Goal: Task Accomplishment & Management: Manage account settings

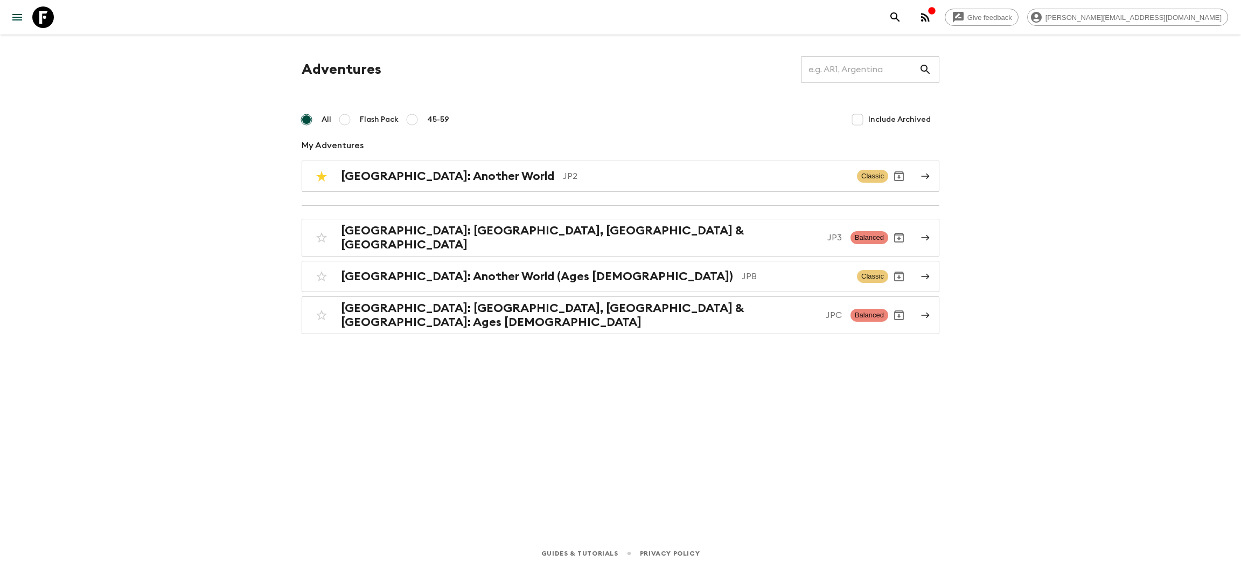
click at [458, 199] on div "Adventures ​ All Flash Pack 45-59 Include Archived My Adventures Japan: Another…" at bounding box center [621, 195] width 664 height 278
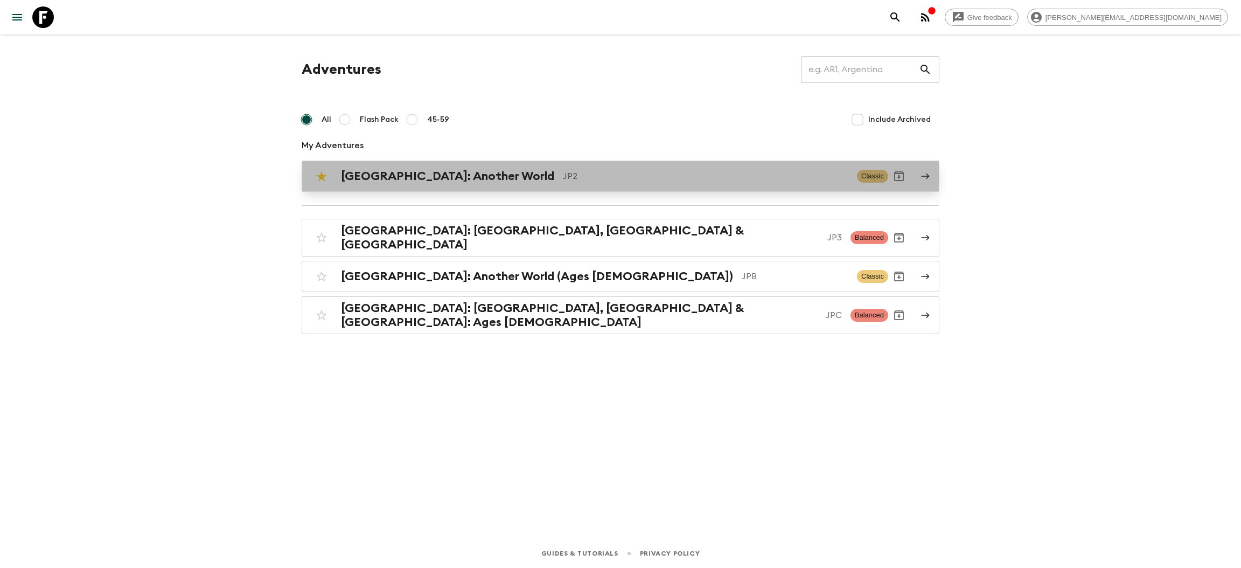
click at [455, 182] on h2 "[GEOGRAPHIC_DATA]: Another World" at bounding box center [447, 176] width 213 height 14
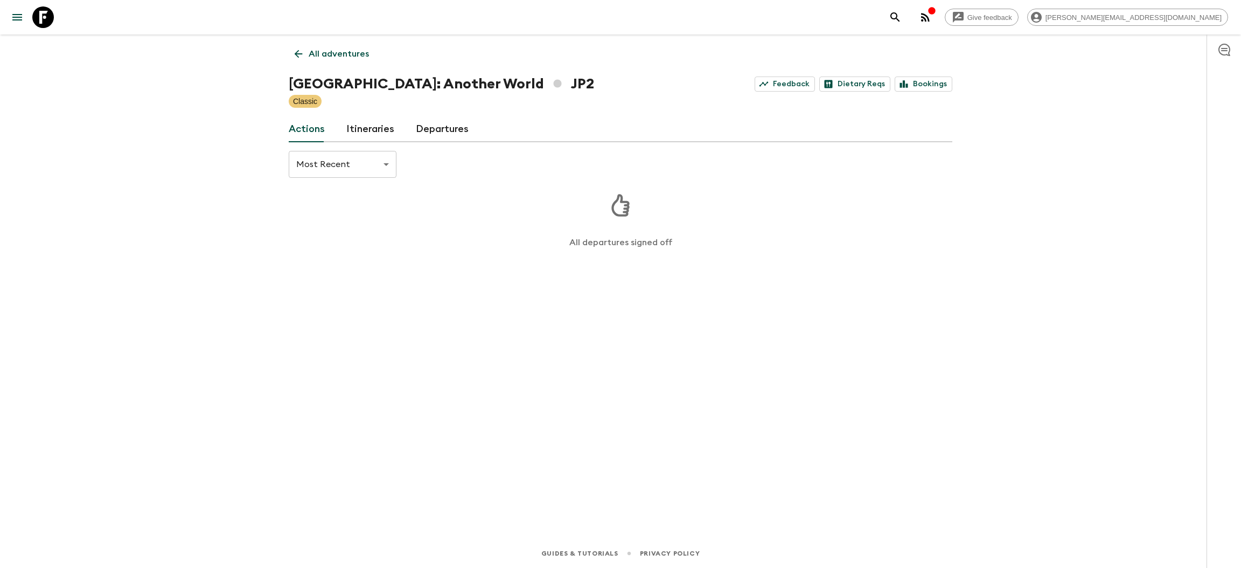
click at [441, 129] on link "Departures" at bounding box center [442, 129] width 53 height 26
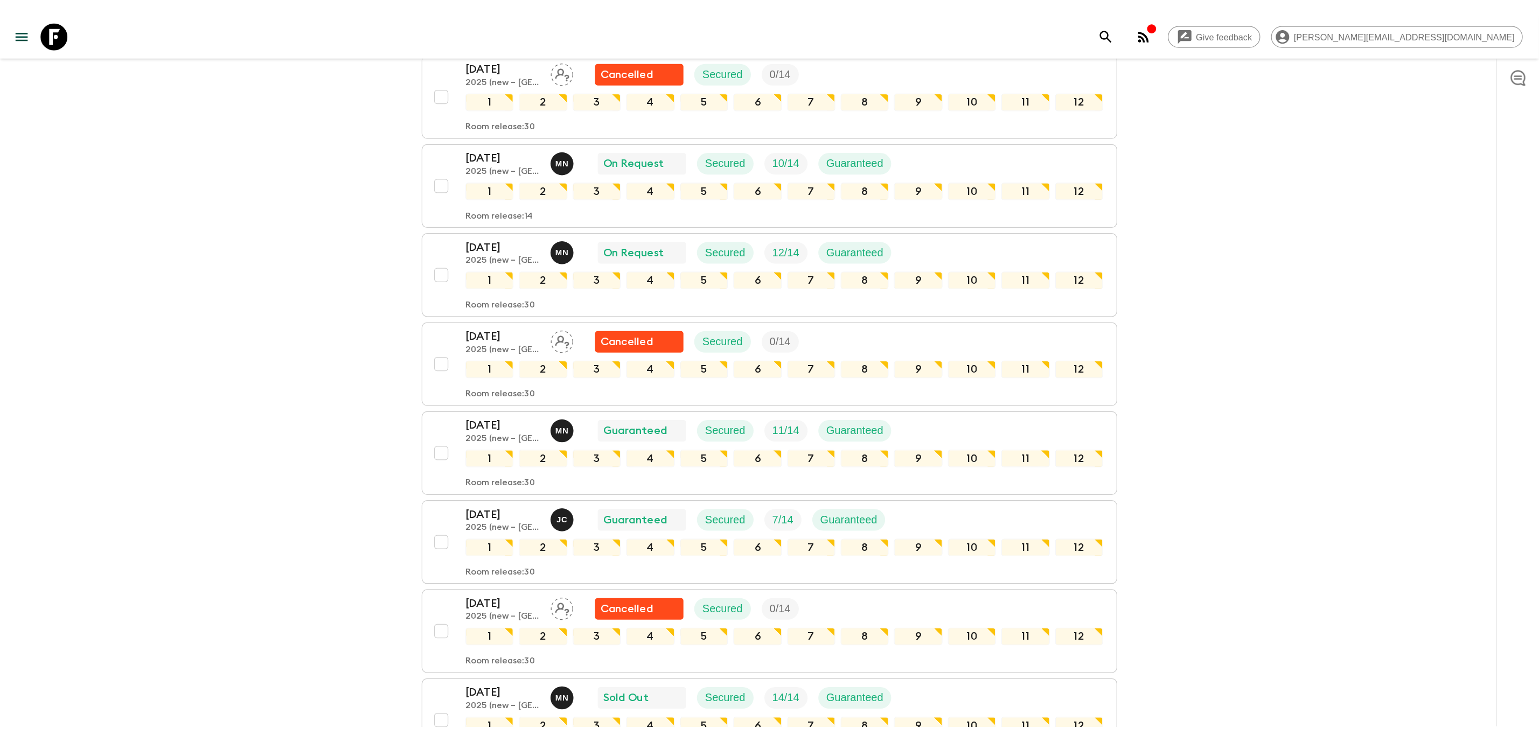
scroll to position [404, 0]
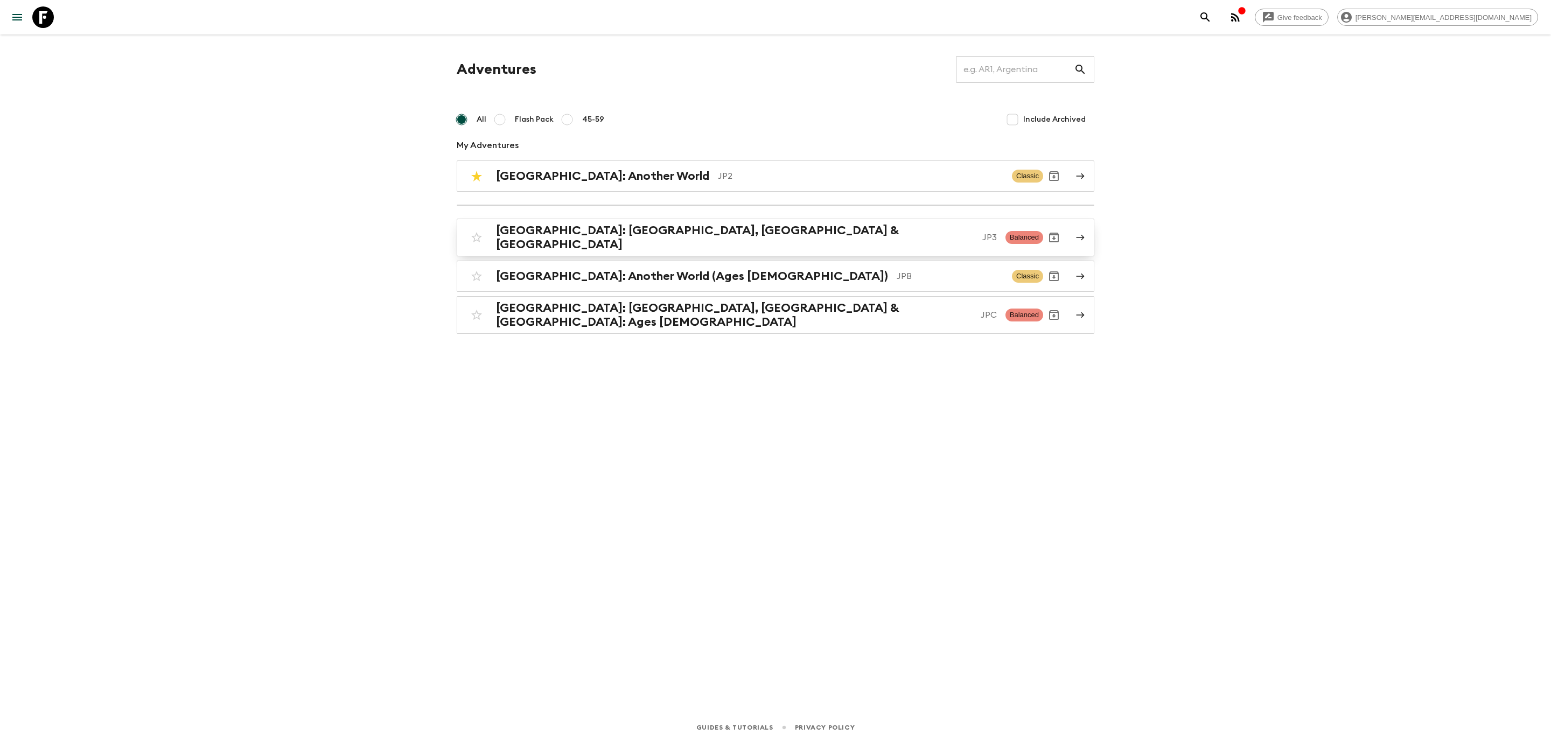
click at [596, 236] on h2 "[GEOGRAPHIC_DATA]: [GEOGRAPHIC_DATA], [GEOGRAPHIC_DATA] & [GEOGRAPHIC_DATA]" at bounding box center [735, 238] width 478 height 28
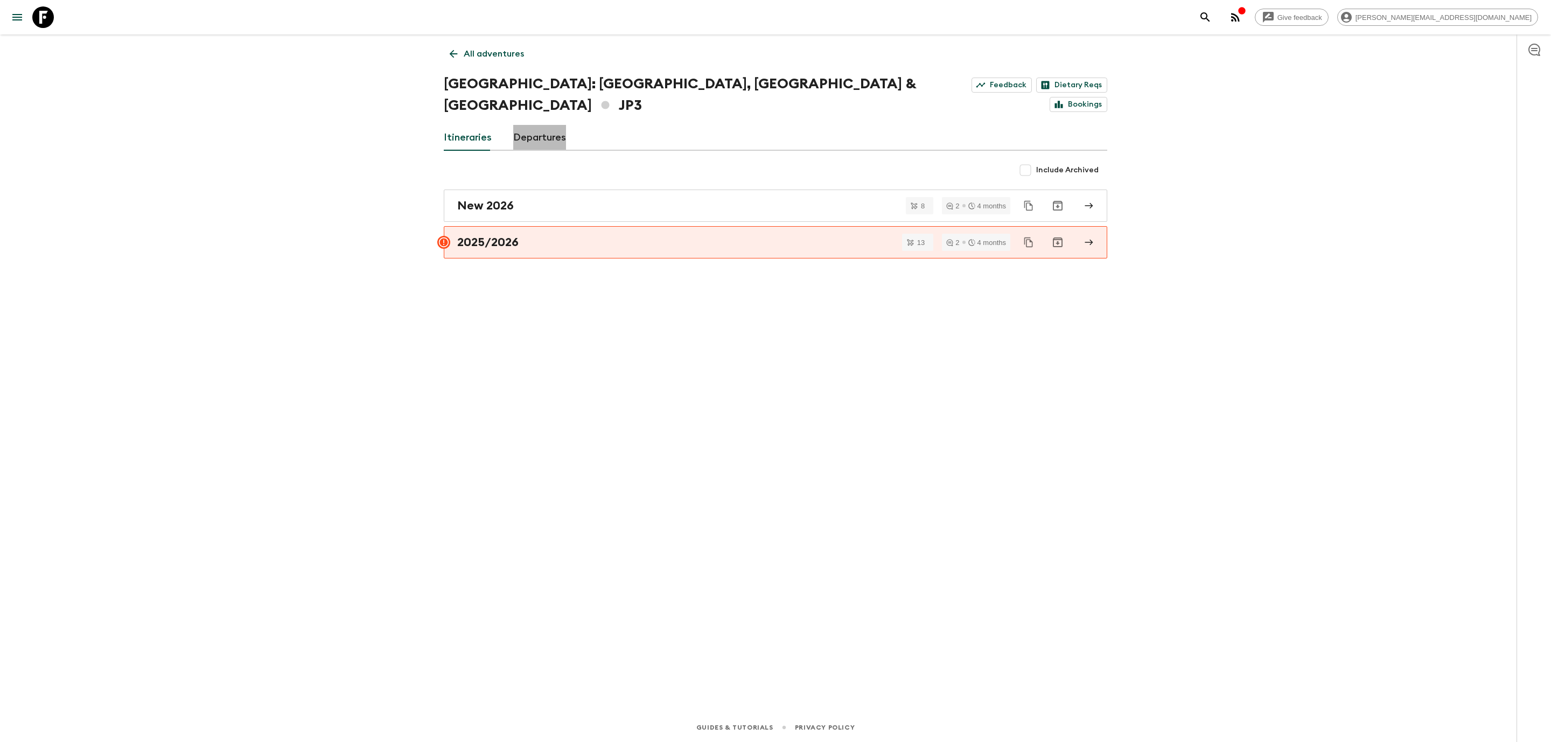
click at [544, 125] on link "Departures" at bounding box center [539, 138] width 53 height 26
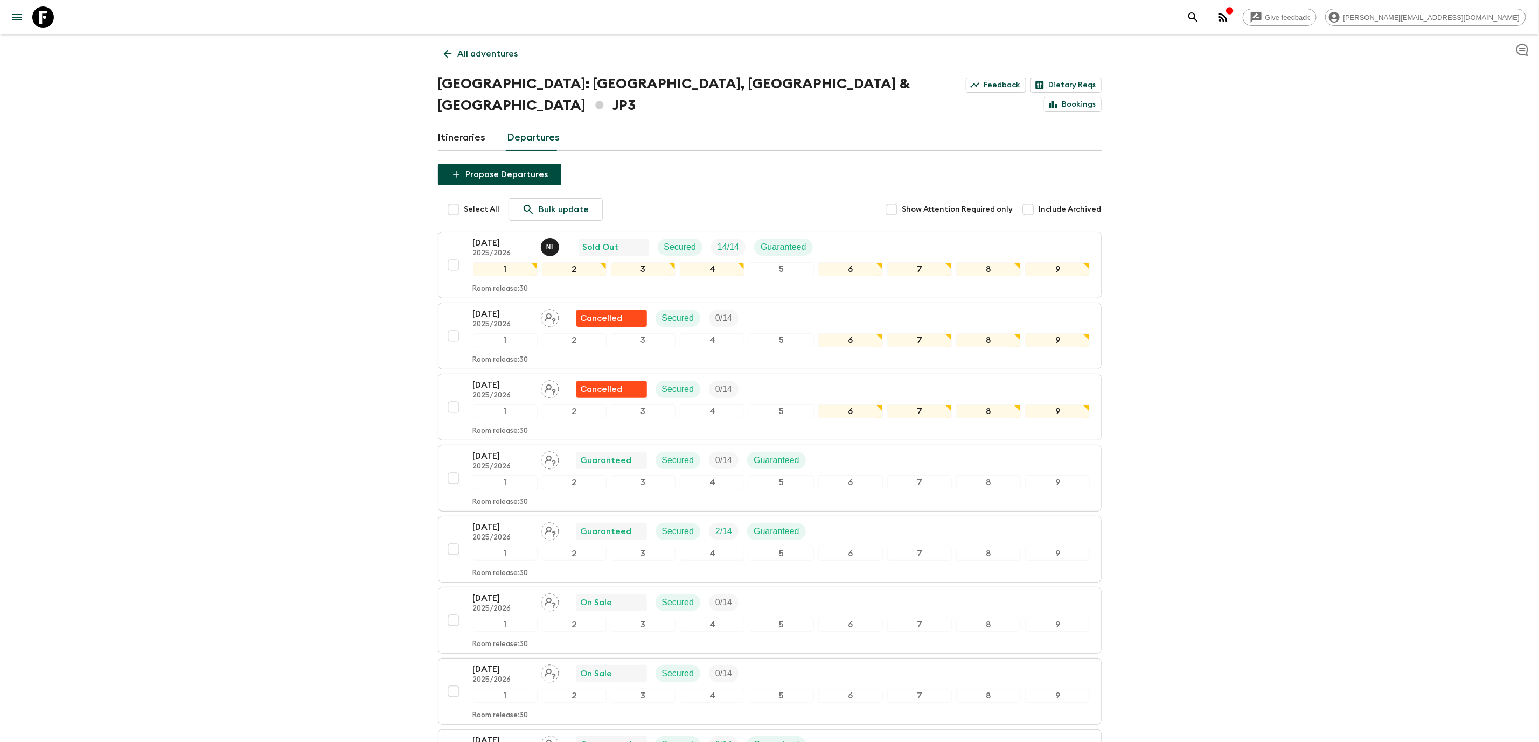
click at [444, 48] on icon at bounding box center [448, 54] width 12 height 12
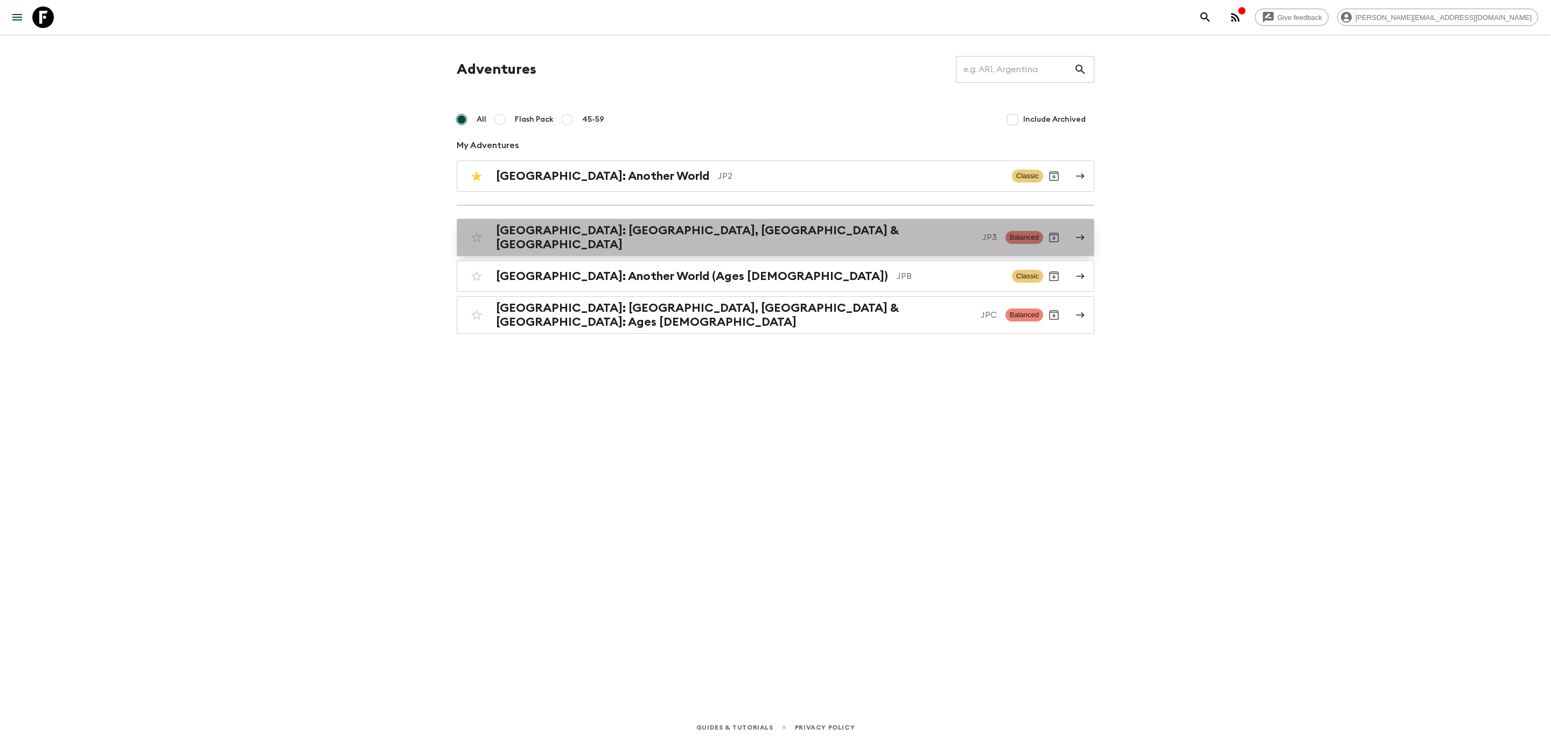
click at [601, 244] on div "[GEOGRAPHIC_DATA]: [GEOGRAPHIC_DATA], Kanazawa & [GEOGRAPHIC_DATA] JP3 Balanced" at bounding box center [754, 238] width 577 height 28
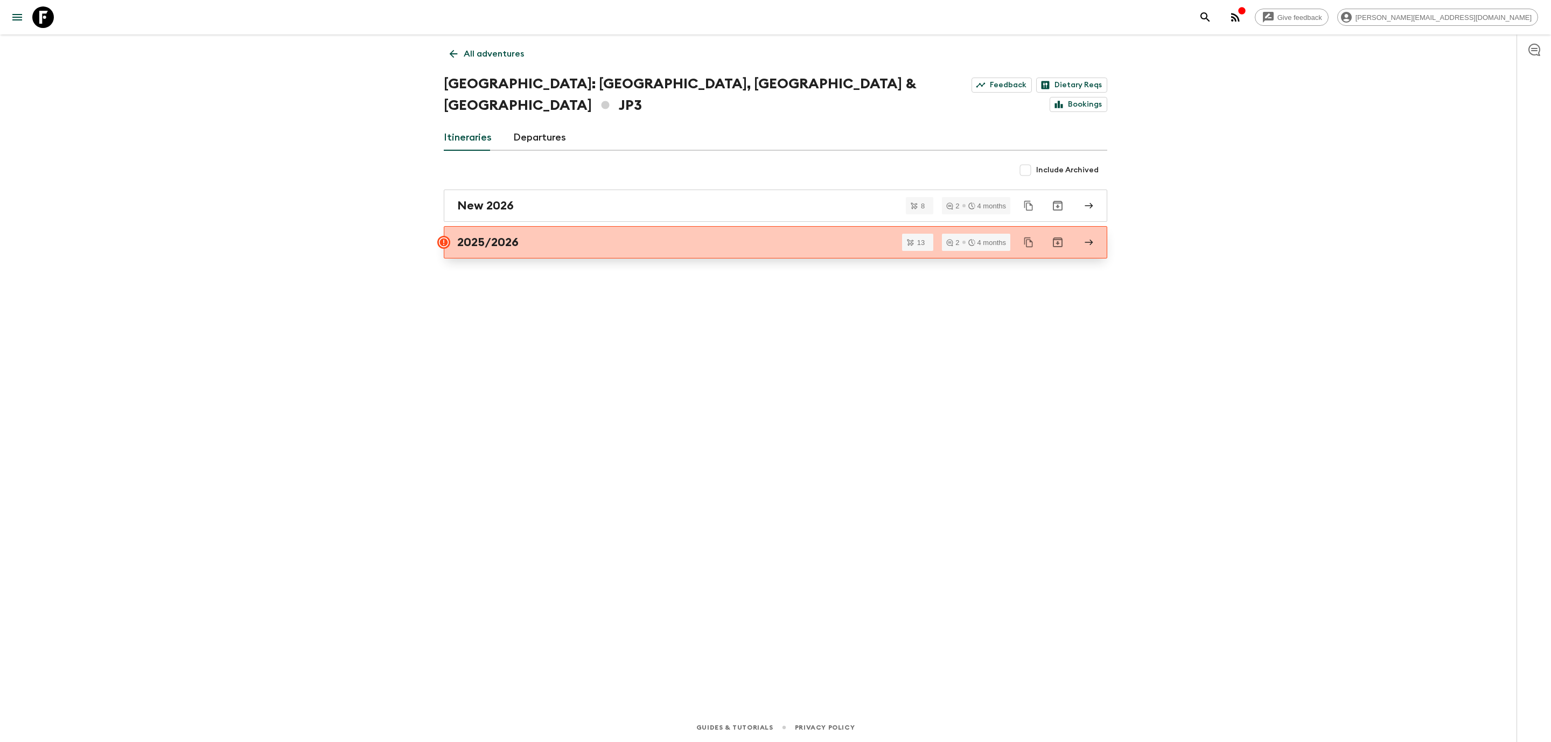
click at [509, 235] on h2 "2025/2026" at bounding box center [487, 242] width 61 height 14
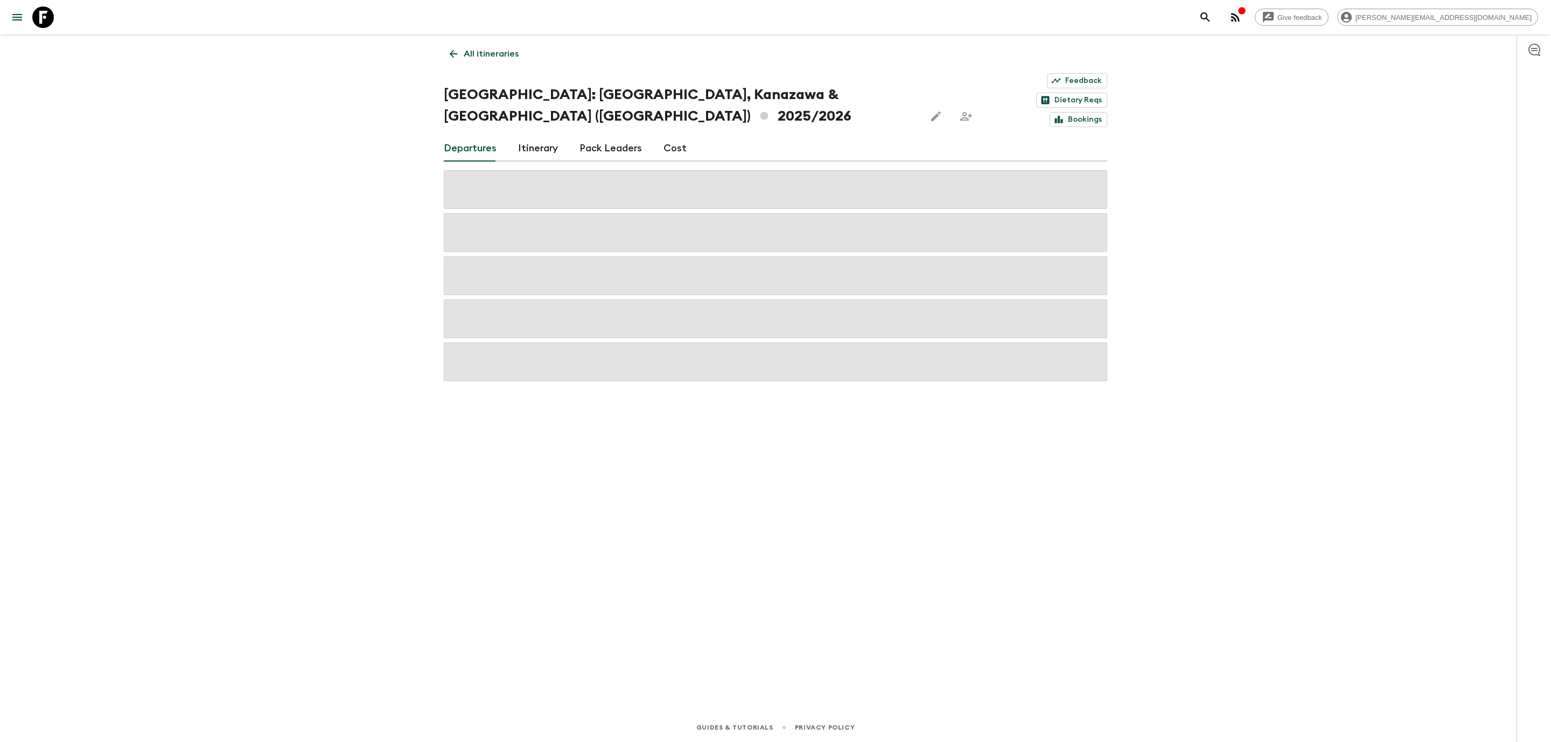
click at [671, 136] on link "Cost" at bounding box center [675, 149] width 23 height 26
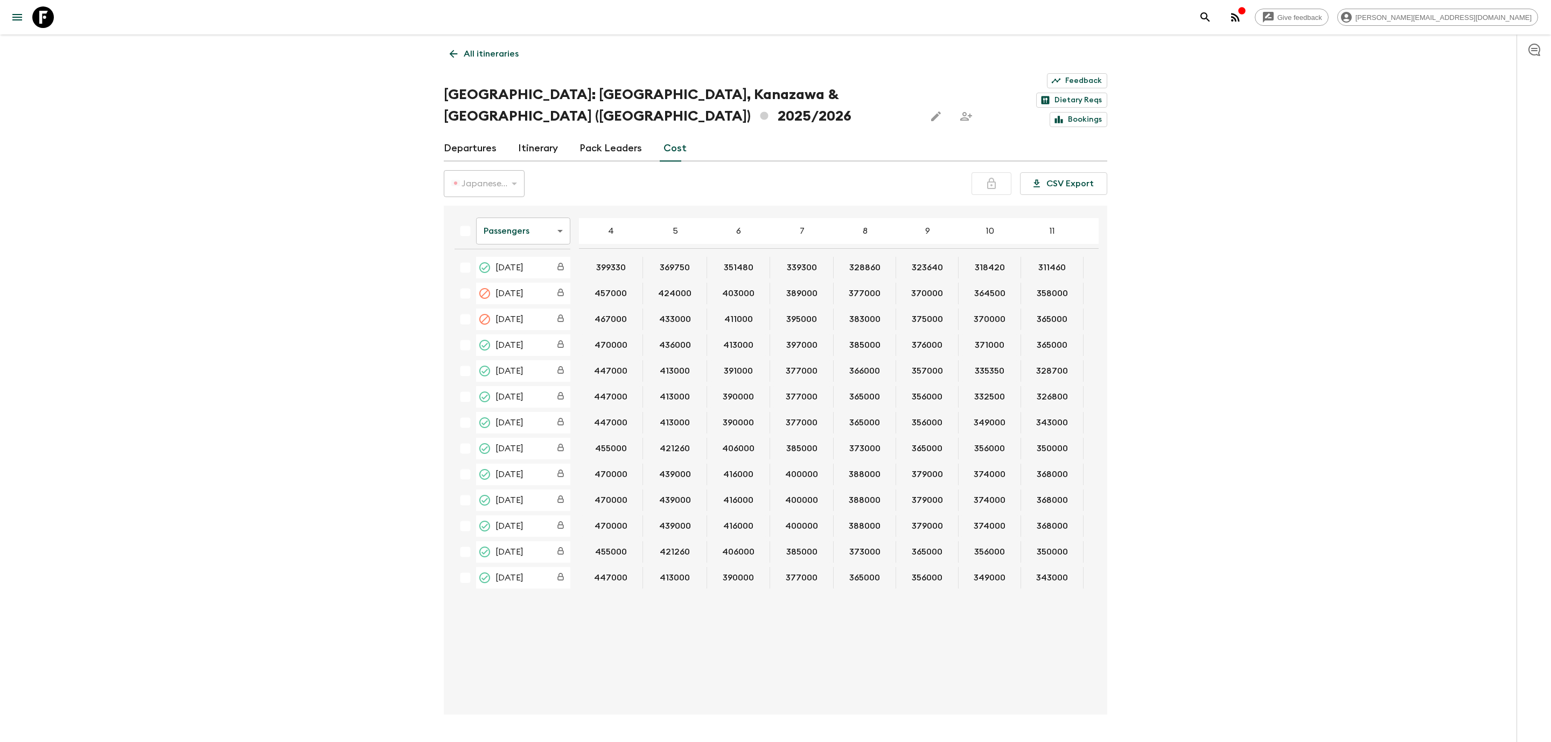
click at [687, 136] on div "Departures Itinerary Pack Leaders Cost" at bounding box center [776, 149] width 664 height 26
click at [541, 191] on body "Give feedback rashik@exotravel.com All itineraries Japan: Kyoto, Kanazawa & Tok…" at bounding box center [775, 387] width 1551 height 774
click at [505, 249] on li "Extras" at bounding box center [523, 242] width 94 height 17
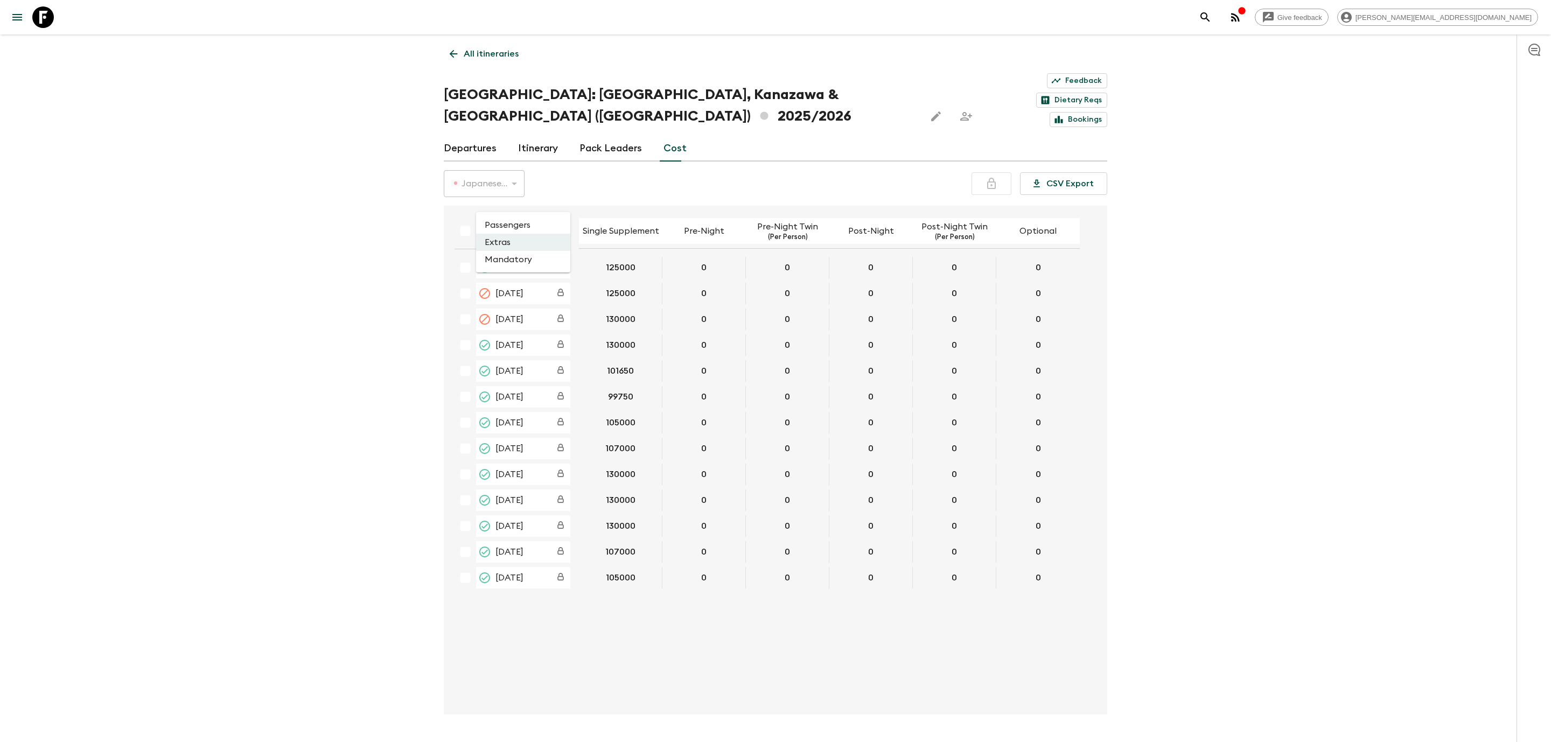
click at [506, 203] on body "Give feedback rashik@exotravel.com All itineraries Japan: Kyoto, Kanazawa & Tok…" at bounding box center [775, 387] width 1551 height 774
click at [506, 232] on li "Passengers" at bounding box center [523, 225] width 94 height 17
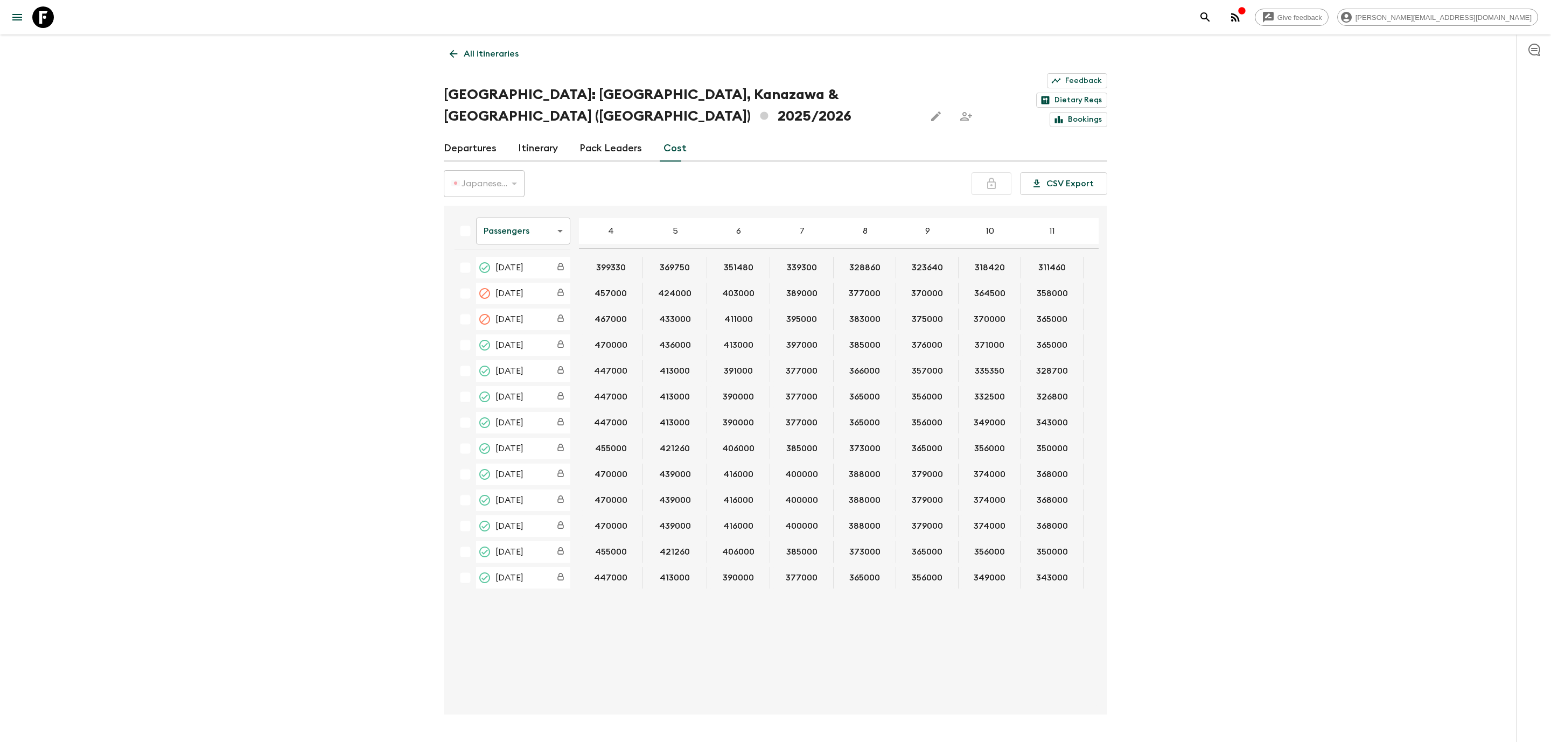
click at [528, 191] on body "Give feedback rashik@exotravel.com All itineraries Japan: Kyoto, Kanazawa & Tok…" at bounding box center [775, 387] width 1551 height 774
click at [514, 236] on li "Extras" at bounding box center [523, 242] width 94 height 17
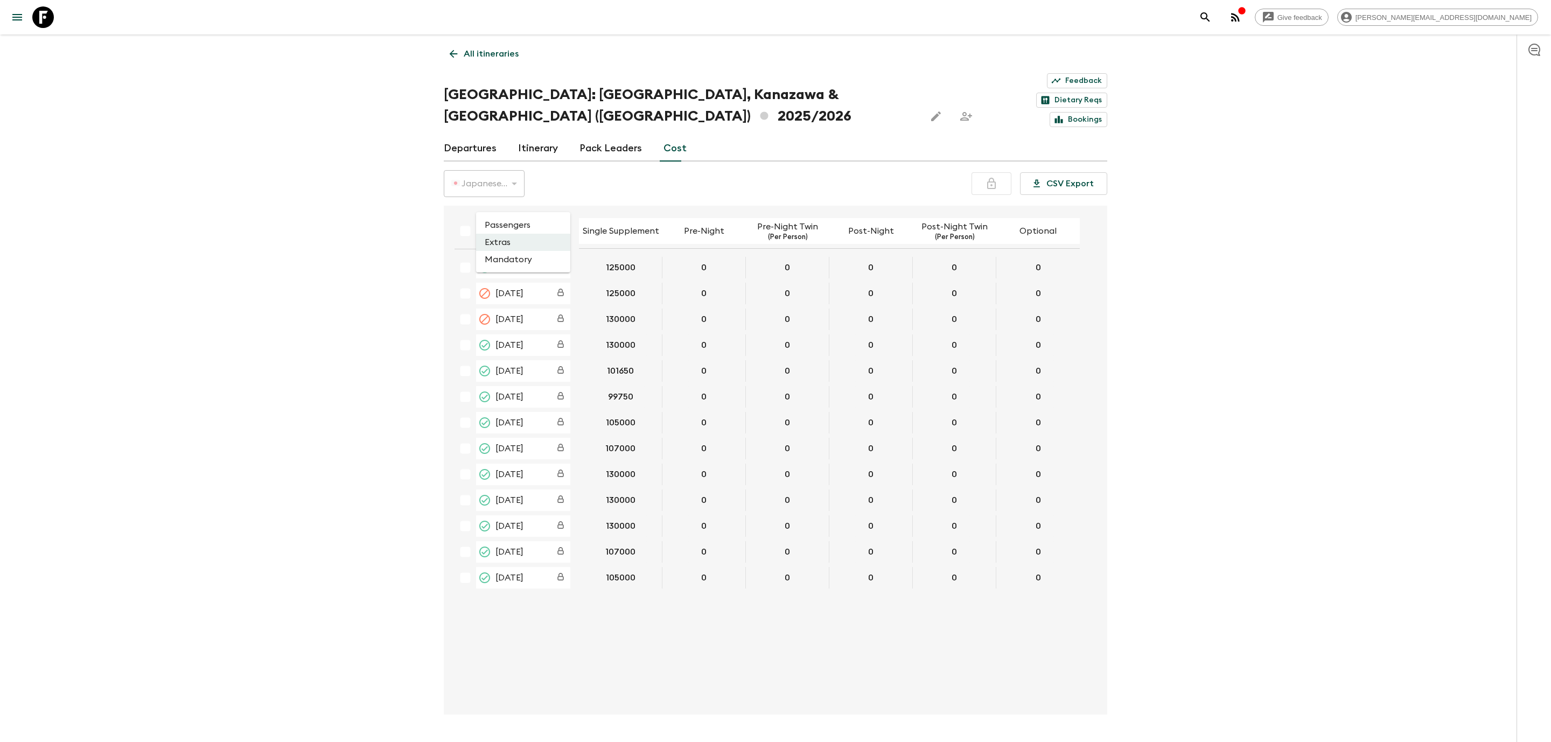
click at [526, 212] on body "Give feedback rashik@exotravel.com All itineraries Japan: Kyoto, Kanazawa & Tok…" at bounding box center [775, 387] width 1551 height 774
click at [501, 257] on li "Mandatory" at bounding box center [523, 259] width 94 height 17
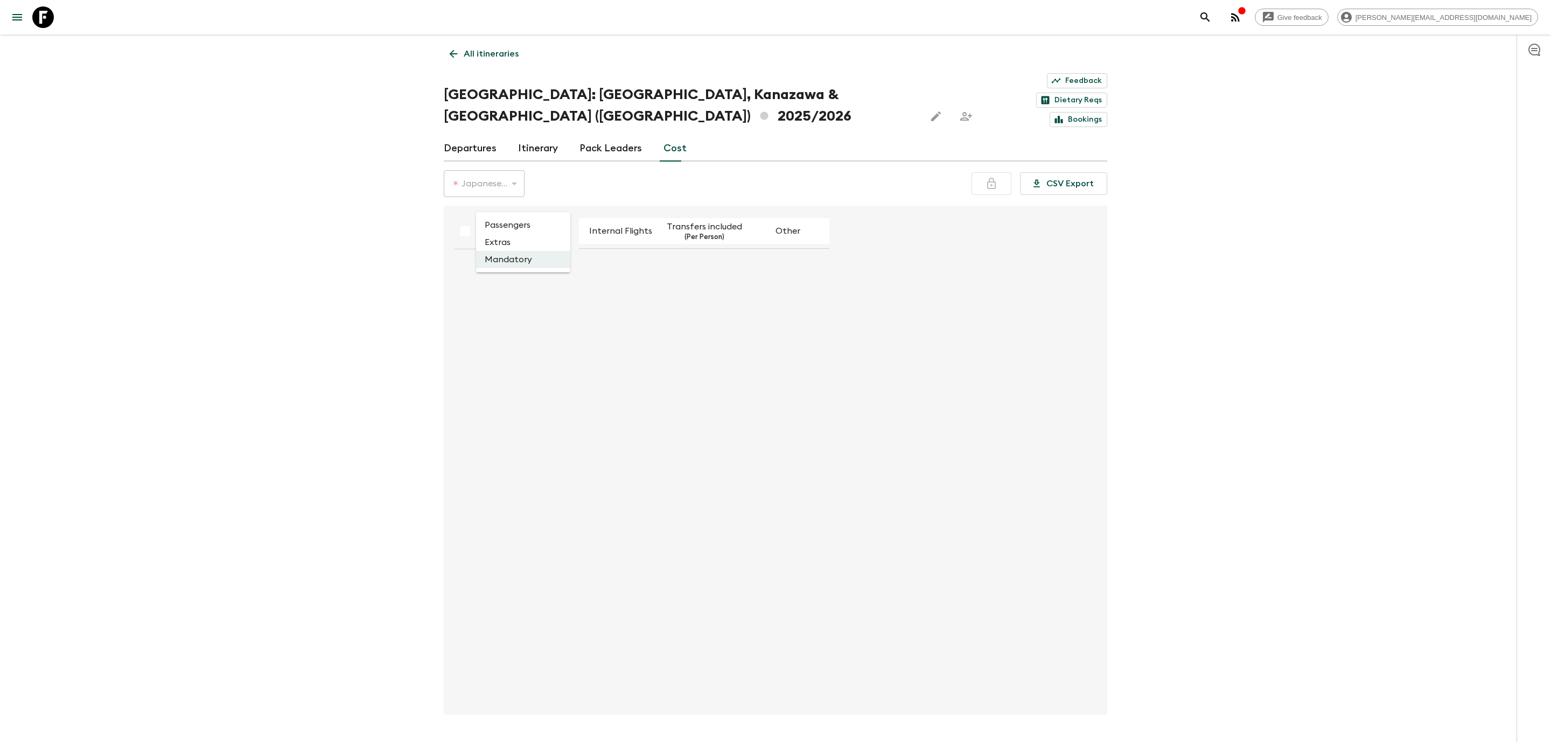
click at [504, 189] on body "Give feedback rashik@exotravel.com All itineraries Japan: Kyoto, Kanazawa & Tok…" at bounding box center [775, 387] width 1551 height 774
click at [504, 225] on li "Passengers" at bounding box center [523, 225] width 94 height 17
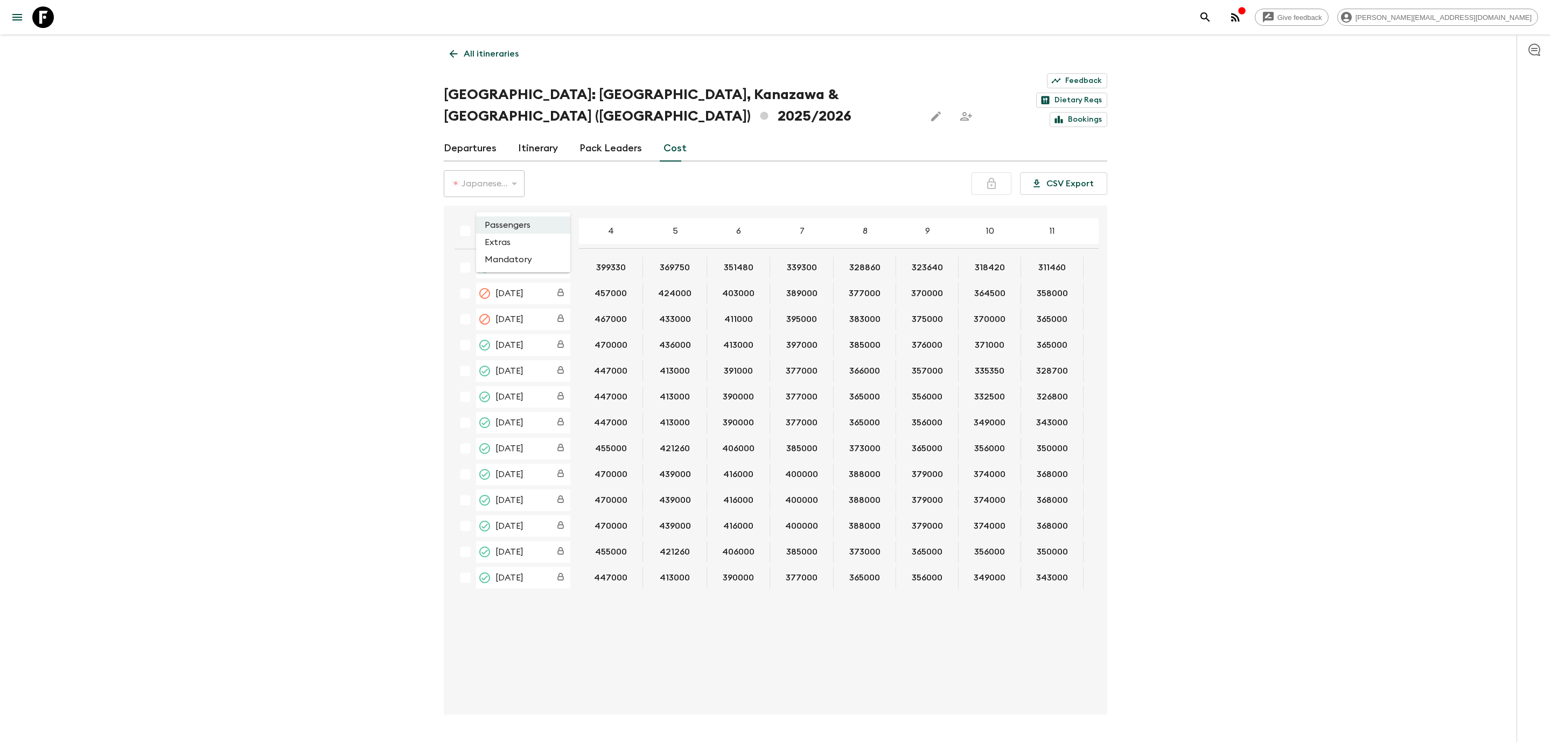
click at [519, 190] on body "Give feedback rashik@exotravel.com All itineraries Japan: Kyoto, Kanazawa & Tok…" at bounding box center [775, 387] width 1551 height 774
click at [506, 244] on li "Extras" at bounding box center [523, 242] width 94 height 17
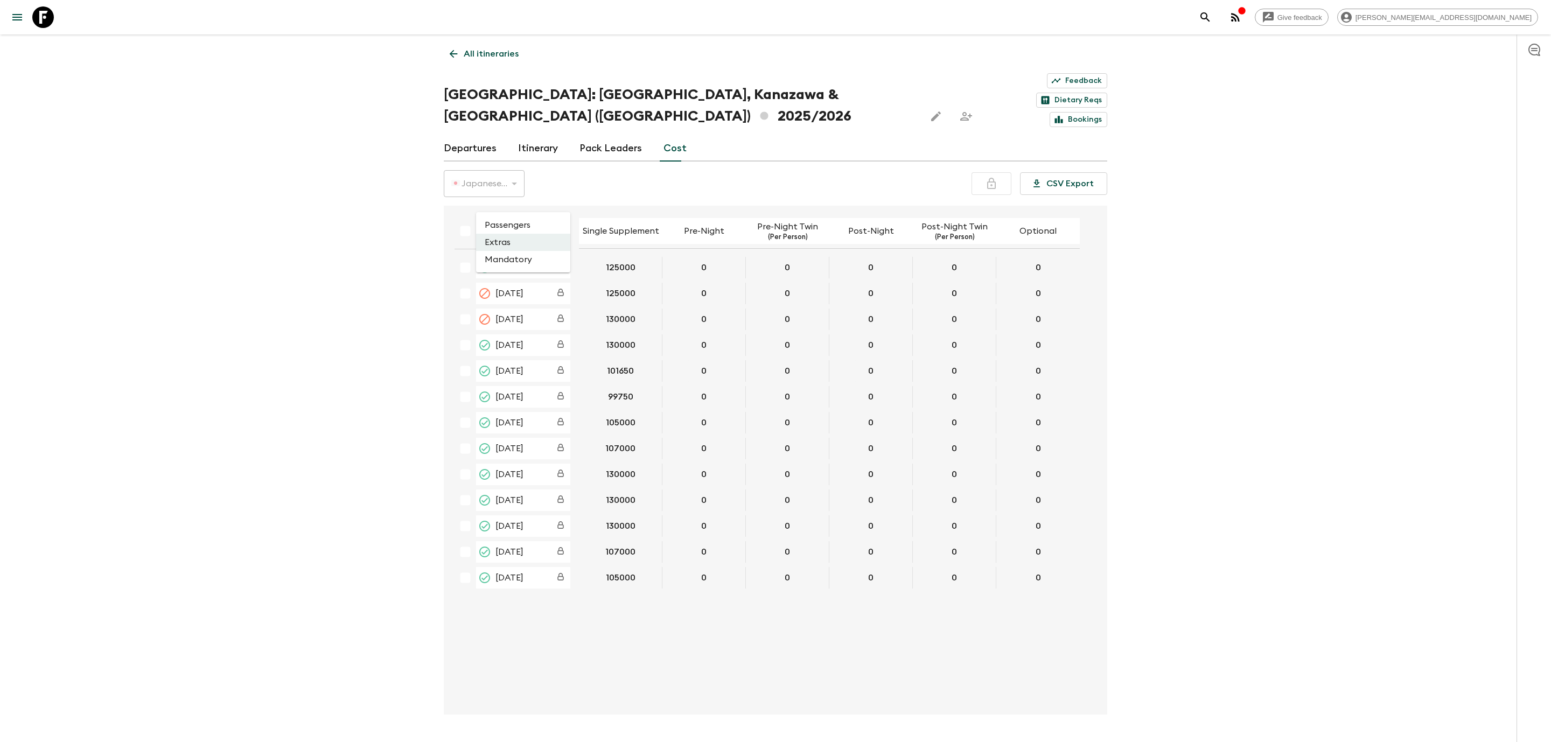
click at [514, 193] on body "Give feedback rashik@exotravel.com All itineraries Japan: Kyoto, Kanazawa & Tok…" at bounding box center [775, 387] width 1551 height 774
click at [511, 225] on li "Passengers" at bounding box center [523, 225] width 94 height 17
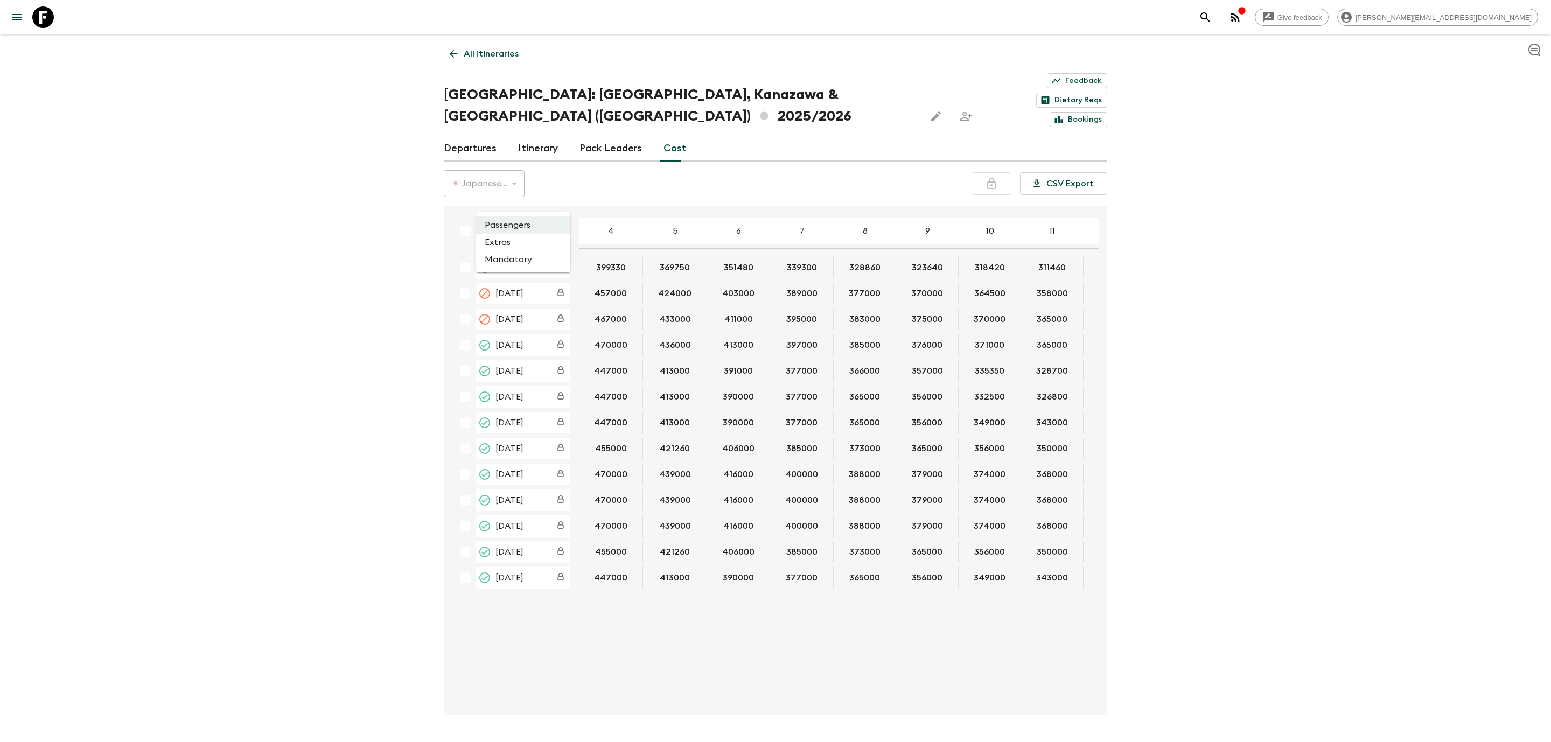
click at [512, 200] on body "Give feedback rashik@exotravel.com All itineraries Japan: Kyoto, Kanazawa & Tok…" at bounding box center [775, 387] width 1551 height 774
click at [506, 243] on li "Extras" at bounding box center [523, 242] width 94 height 17
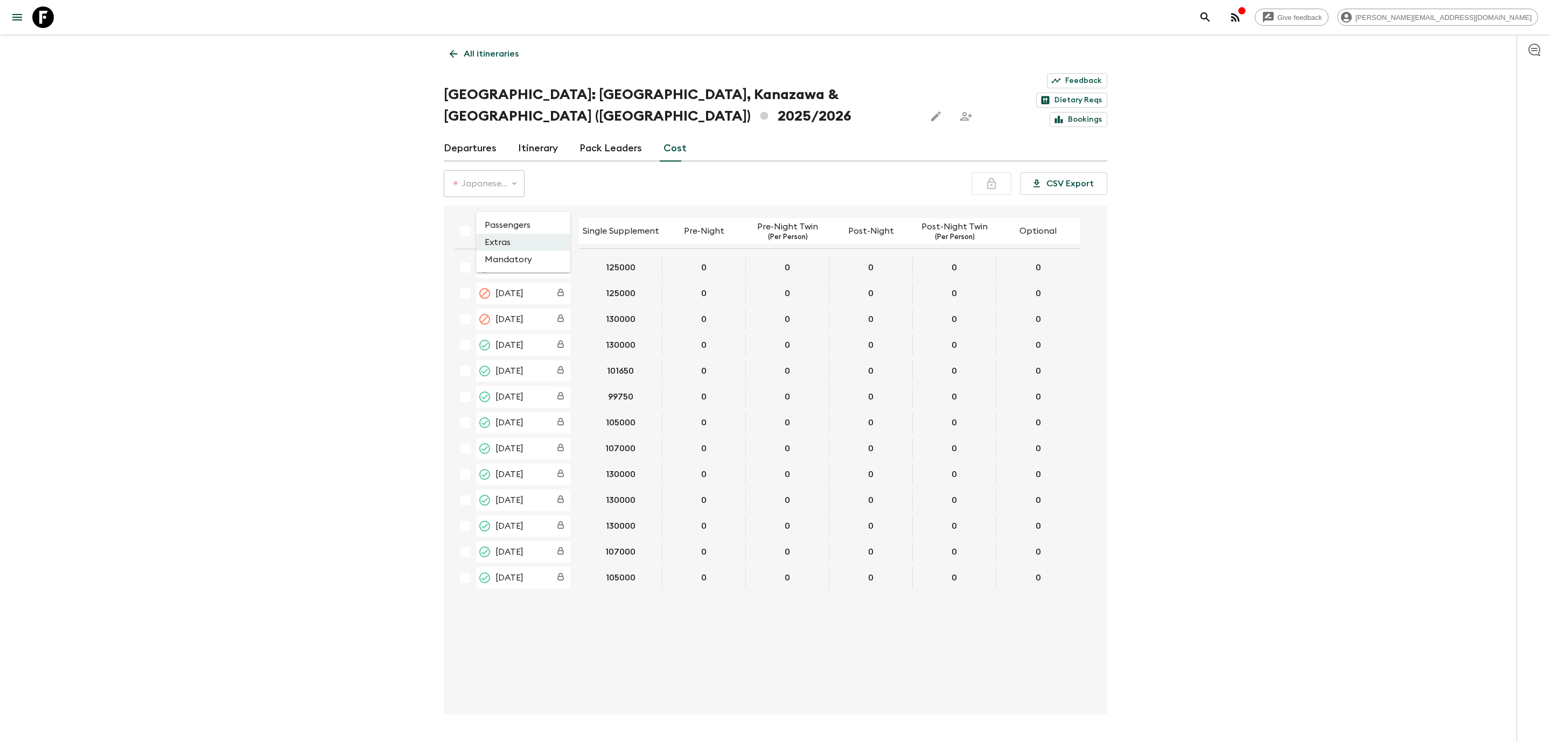
click at [523, 196] on body "Give feedback rashik@exotravel.com All itineraries Japan: Kyoto, Kanazawa & Tok…" at bounding box center [775, 387] width 1551 height 774
click at [527, 220] on li "Passengers" at bounding box center [523, 225] width 94 height 17
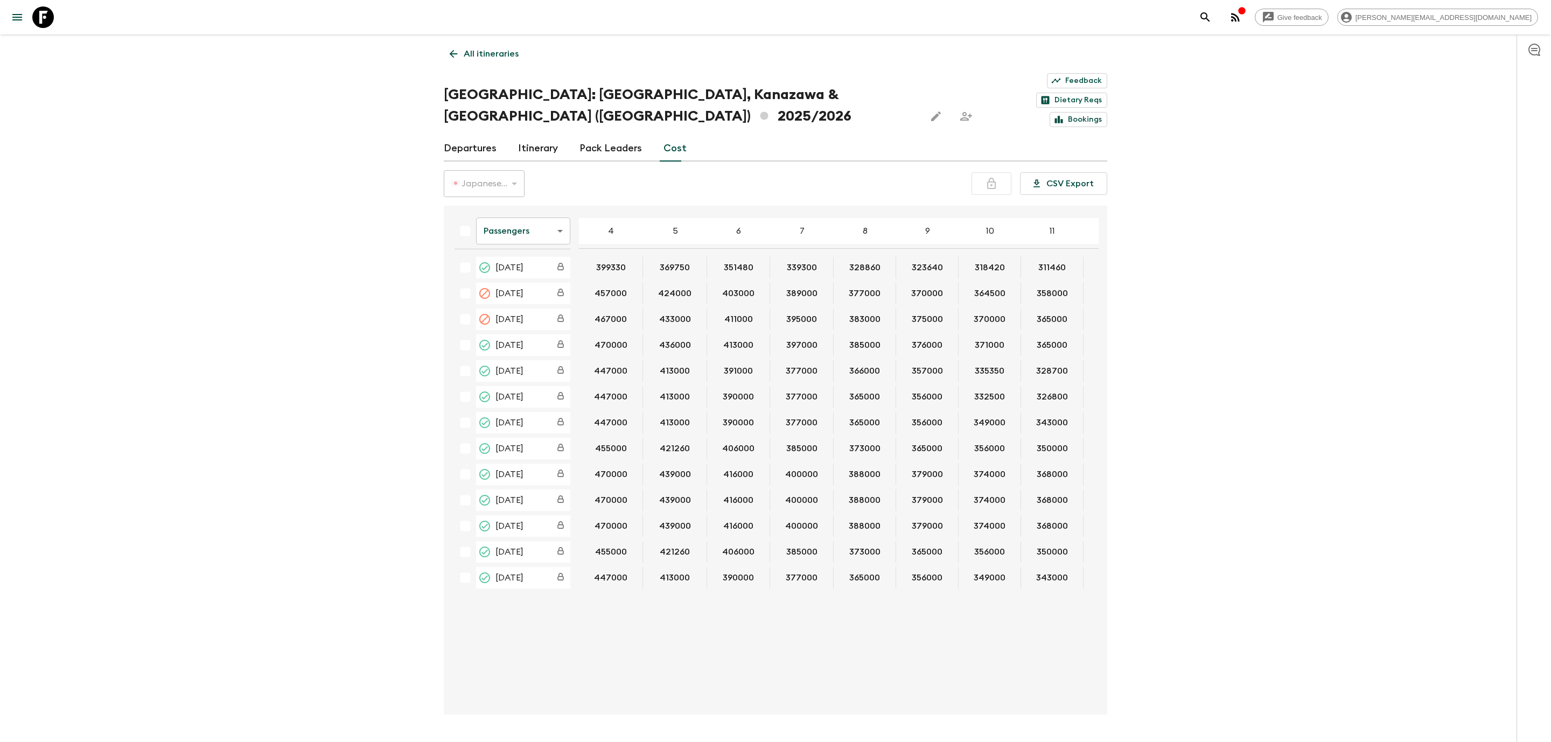
click at [495, 199] on body "Give feedback rashik@exotravel.com All itineraries Japan: Kyoto, Kanazawa & Tok…" at bounding box center [775, 387] width 1551 height 774
click at [509, 239] on li "Extras" at bounding box center [523, 242] width 94 height 17
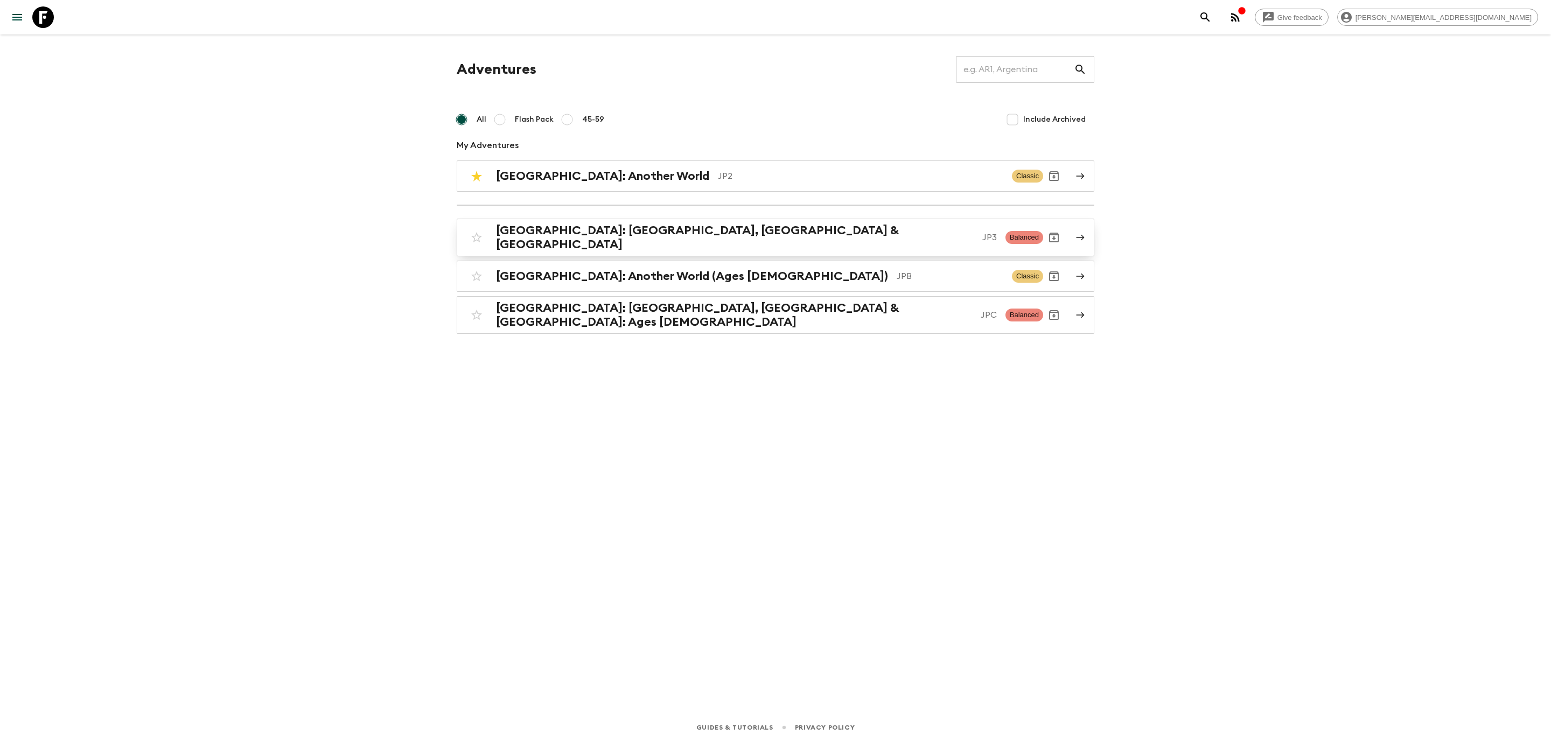
click at [589, 234] on h2 "[GEOGRAPHIC_DATA]: [GEOGRAPHIC_DATA], [GEOGRAPHIC_DATA] & [GEOGRAPHIC_DATA]" at bounding box center [735, 238] width 478 height 28
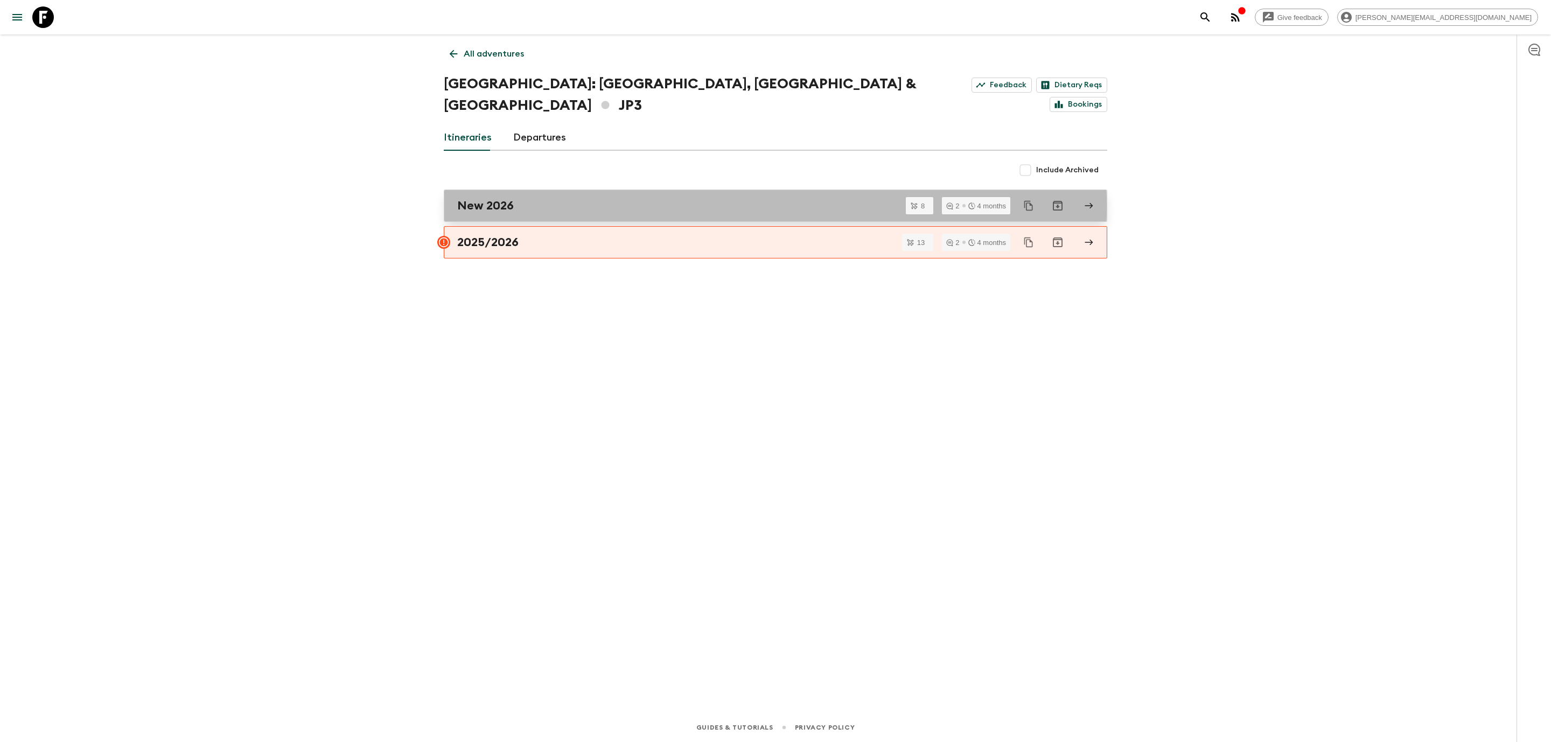
click at [526, 199] on div "New 2026" at bounding box center [765, 206] width 616 height 14
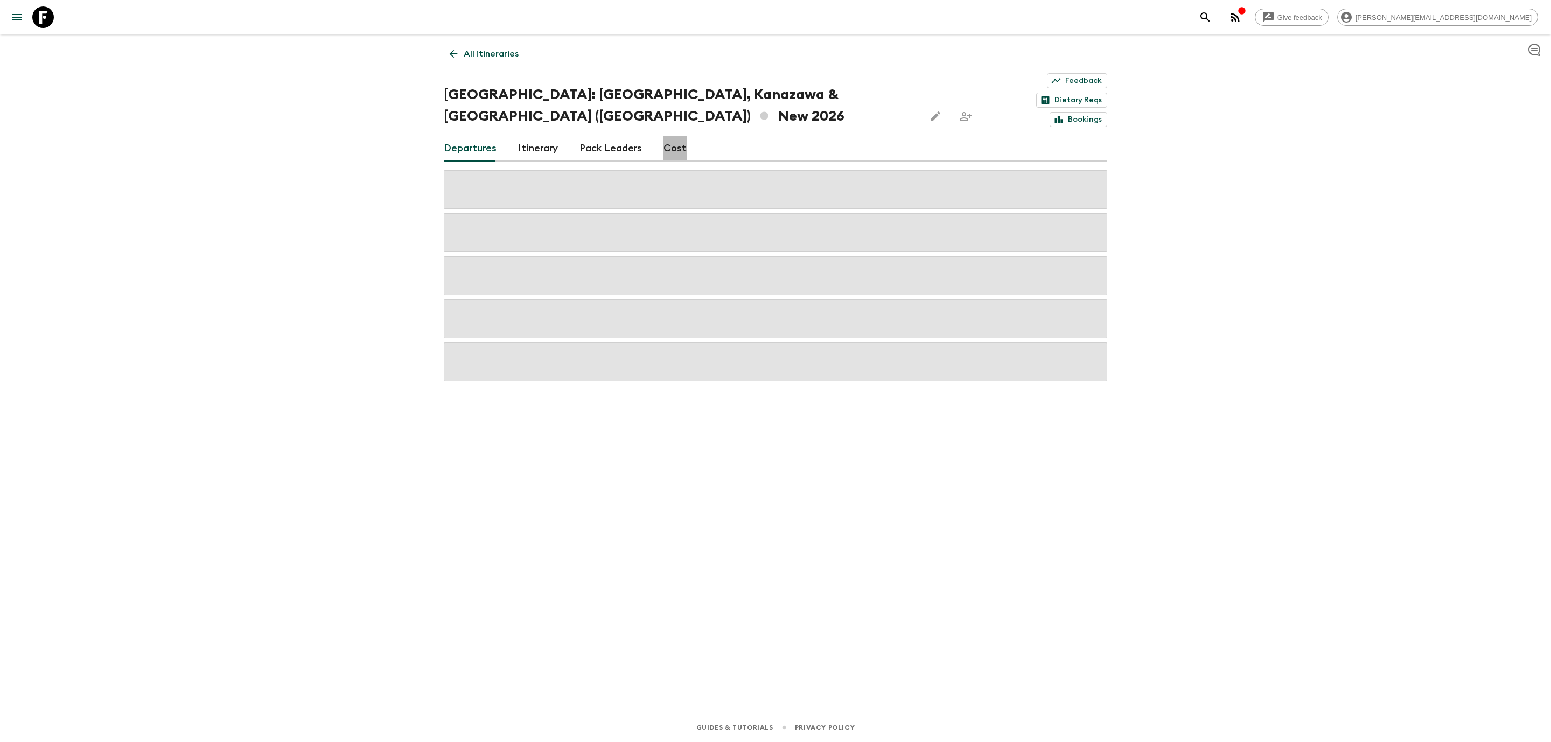
click at [674, 136] on link "Cost" at bounding box center [675, 149] width 23 height 26
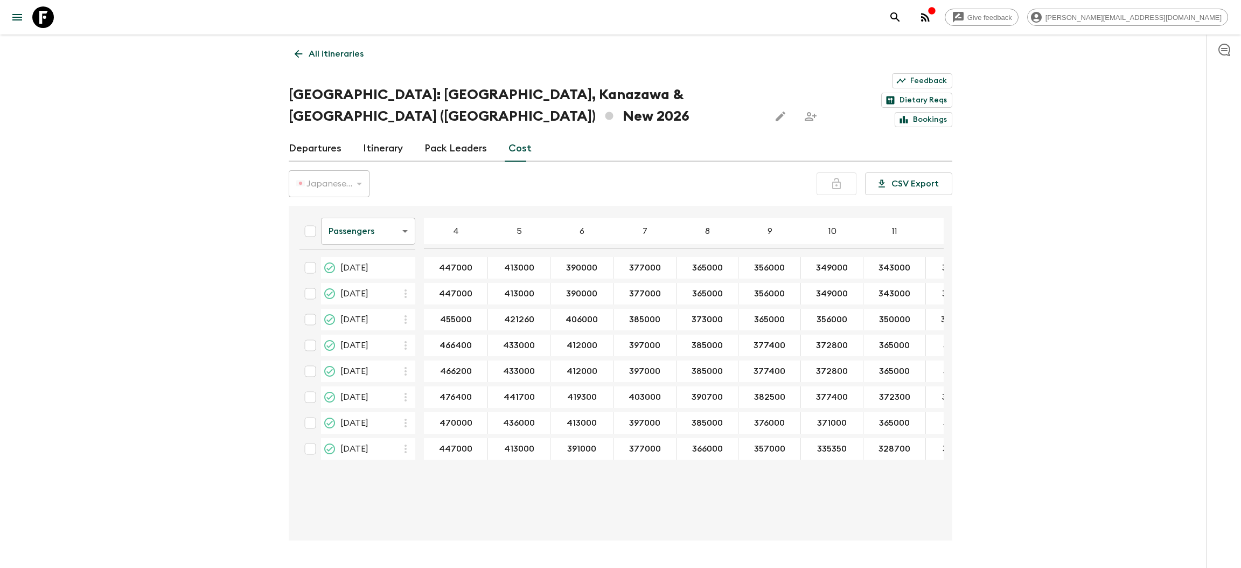
click at [350, 205] on body "Give feedback [PERSON_NAME][EMAIL_ADDRESS][DOMAIN_NAME] All itineraries [GEOGRA…" at bounding box center [620, 299] width 1241 height 599
click at [357, 248] on li "Extras" at bounding box center [368, 242] width 94 height 17
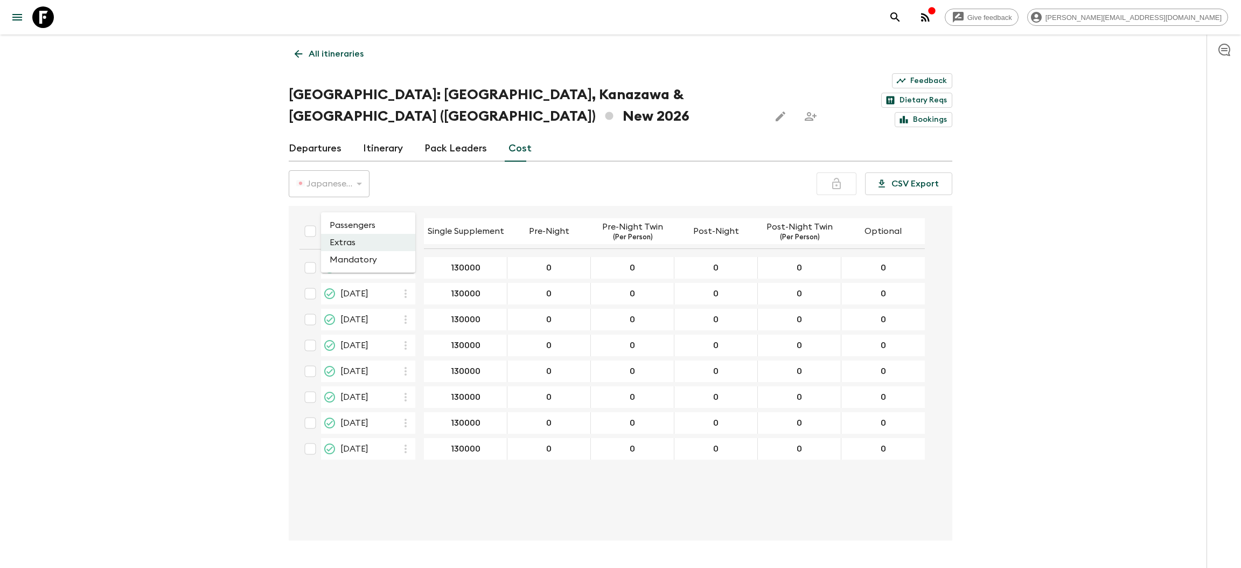
click at [395, 209] on body "Give feedback [PERSON_NAME][EMAIL_ADDRESS][DOMAIN_NAME] All itineraries [GEOGRA…" at bounding box center [620, 299] width 1241 height 599
click at [128, 364] on div at bounding box center [620, 284] width 1241 height 568
click at [325, 136] on link "Departures" at bounding box center [315, 149] width 53 height 26
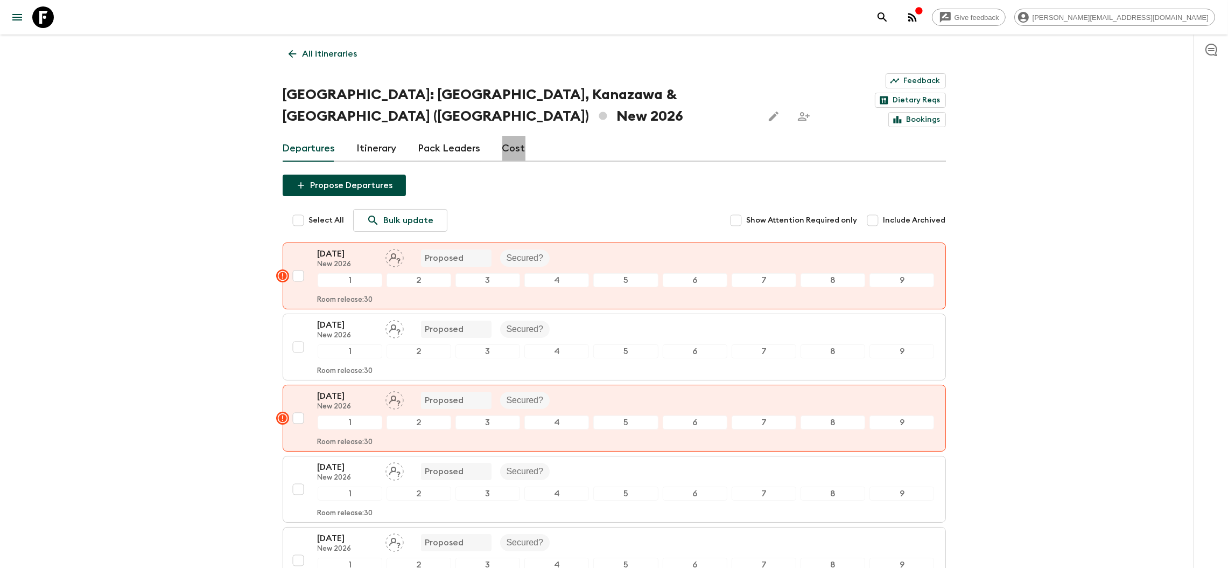
click at [518, 136] on link "Cost" at bounding box center [513, 149] width 23 height 26
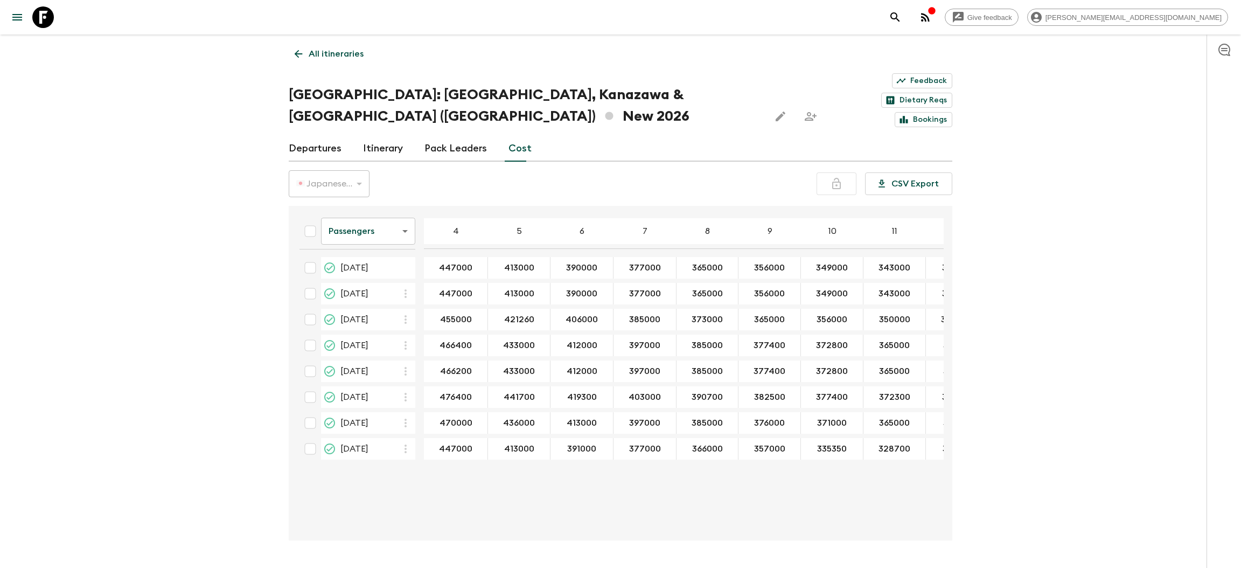
click at [366, 197] on body "Give feedback [PERSON_NAME][EMAIL_ADDRESS][DOMAIN_NAME] All itineraries [GEOGRA…" at bounding box center [620, 299] width 1241 height 599
click at [353, 264] on li "Mandatory" at bounding box center [368, 259] width 94 height 17
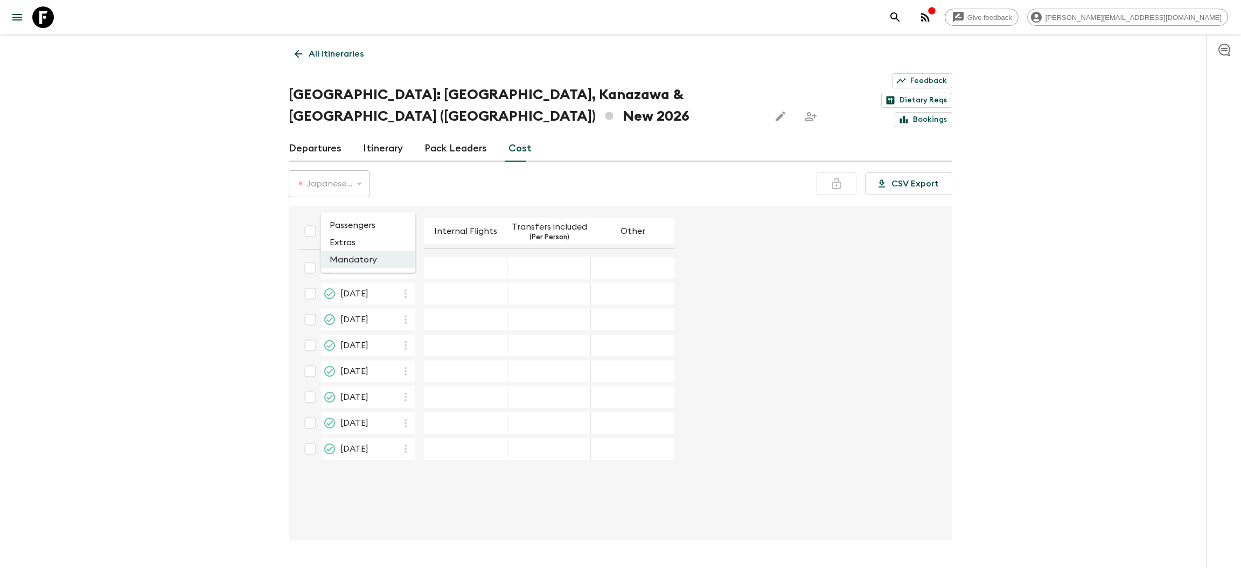
click at [338, 199] on body "Give feedback [PERSON_NAME][EMAIL_ADDRESS][DOMAIN_NAME] All itineraries [GEOGRA…" at bounding box center [620, 299] width 1241 height 599
click at [361, 234] on li "Passengers" at bounding box center [368, 225] width 94 height 17
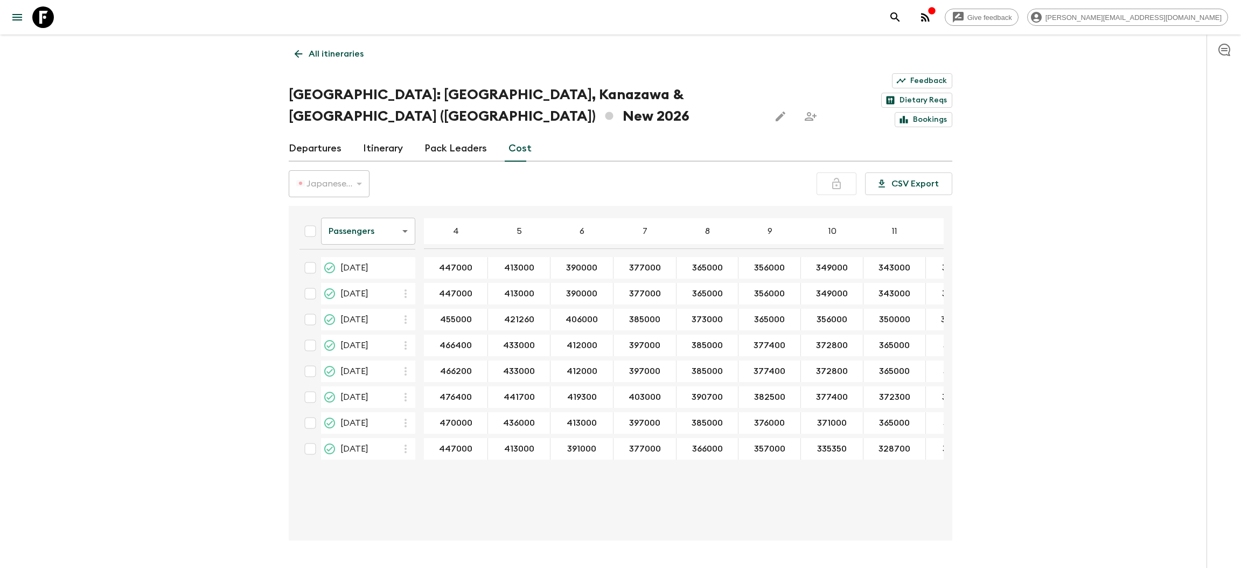
click at [389, 199] on body "Give feedback [PERSON_NAME][EMAIL_ADDRESS][DOMAIN_NAME] All itineraries [GEOGRA…" at bounding box center [620, 299] width 1241 height 599
click at [353, 236] on li "Extras" at bounding box center [368, 242] width 94 height 17
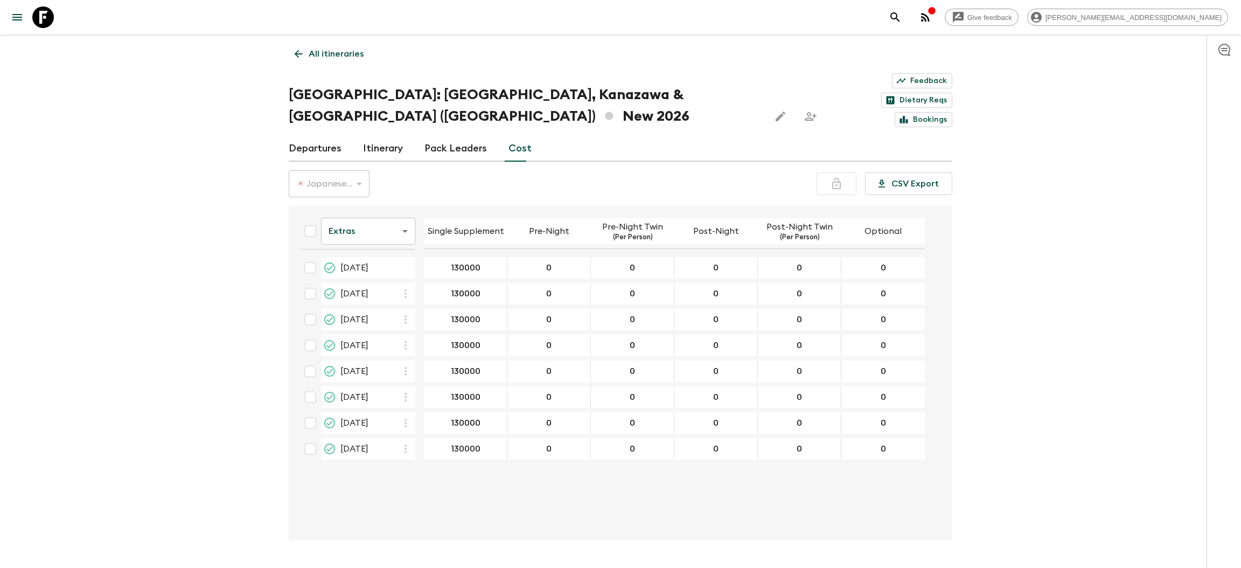
click at [483, 445] on div "Extras extrasCost ​ Single Supplement Pre-Night Pre-Night Twin (Per Person) Pos…" at bounding box center [617, 372] width 653 height 317
click at [329, 136] on link "Departures" at bounding box center [315, 149] width 53 height 26
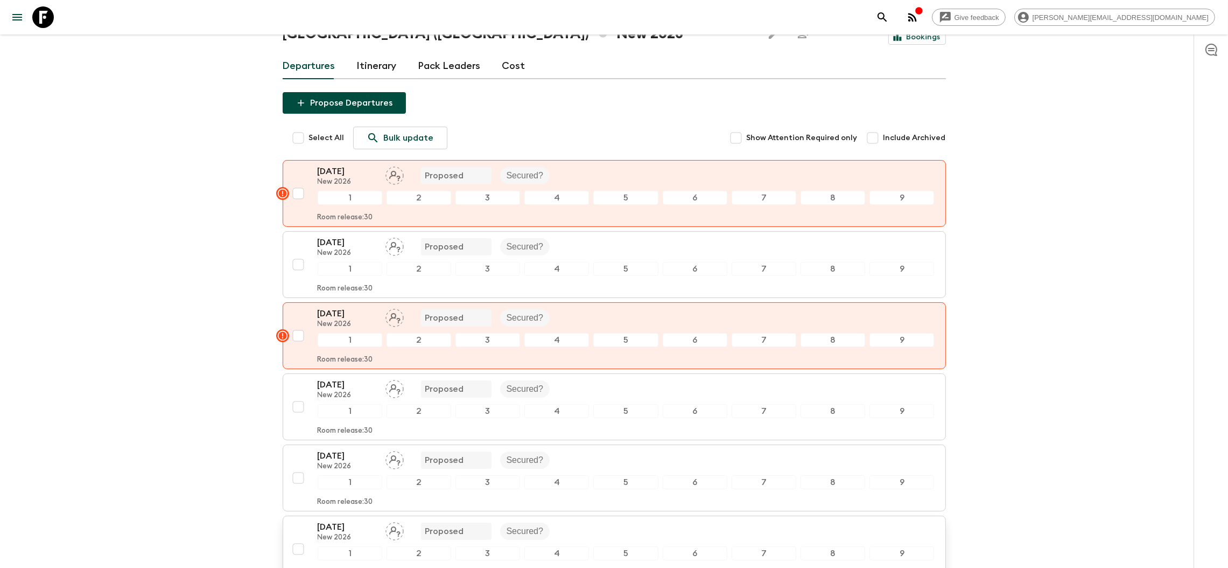
scroll to position [308, 0]
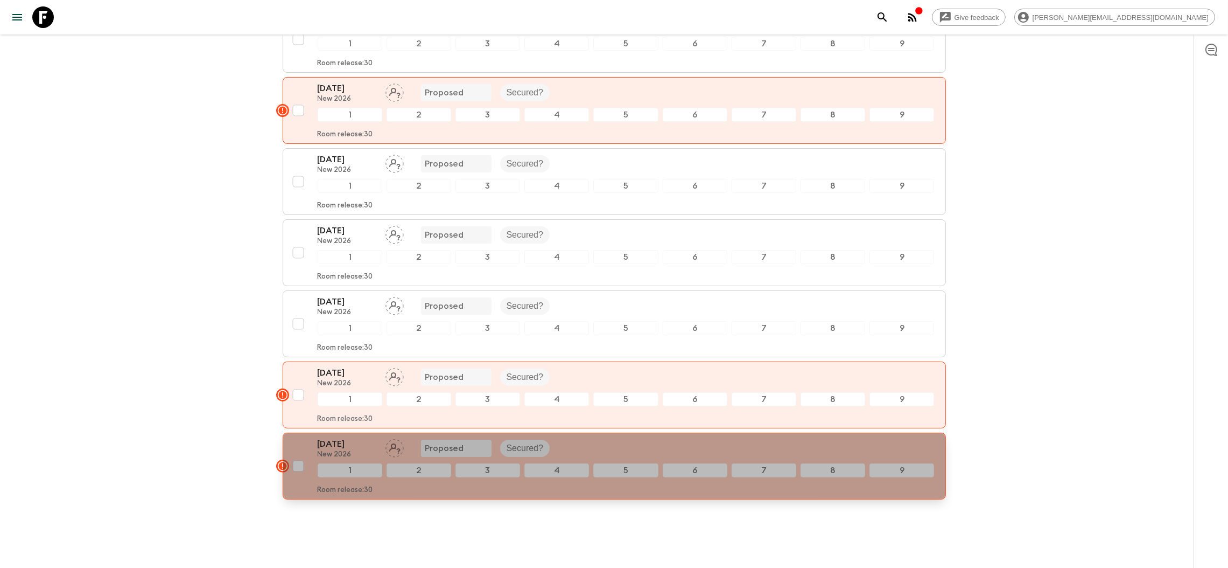
click at [364, 450] on p "New 2026" at bounding box center [347, 454] width 59 height 9
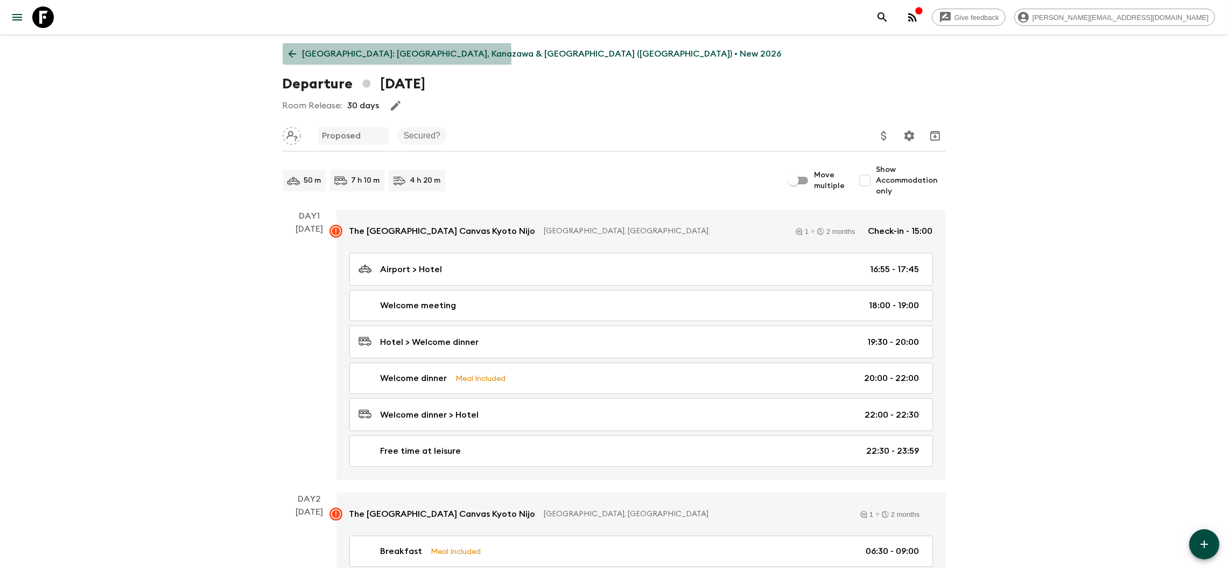
click at [292, 57] on icon at bounding box center [293, 54] width 12 height 12
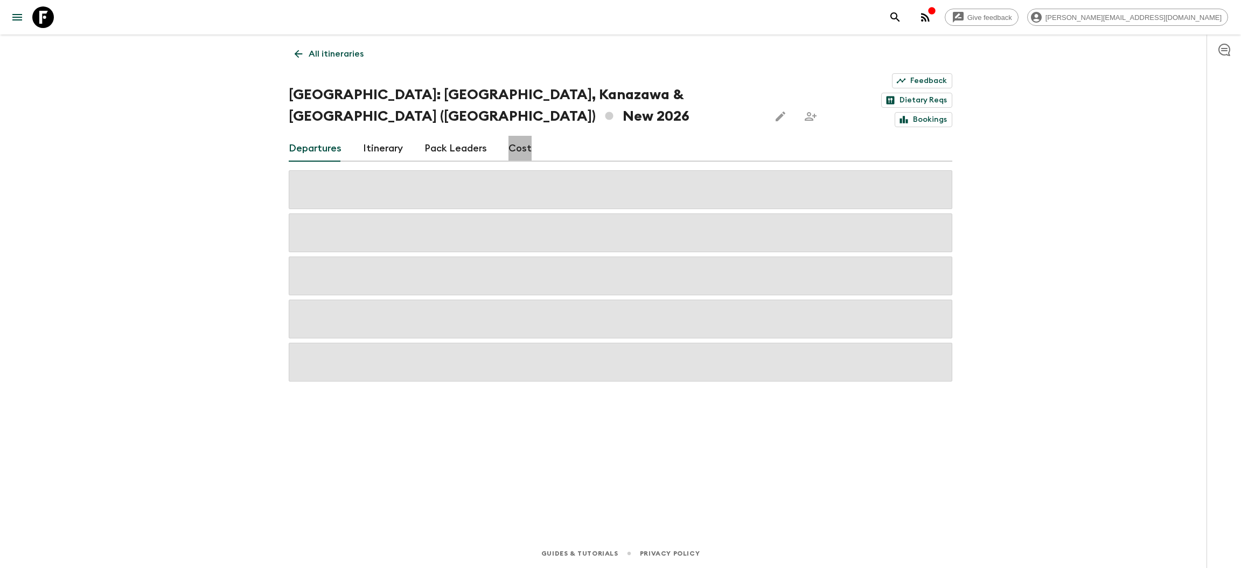
click at [520, 136] on link "Cost" at bounding box center [519, 149] width 23 height 26
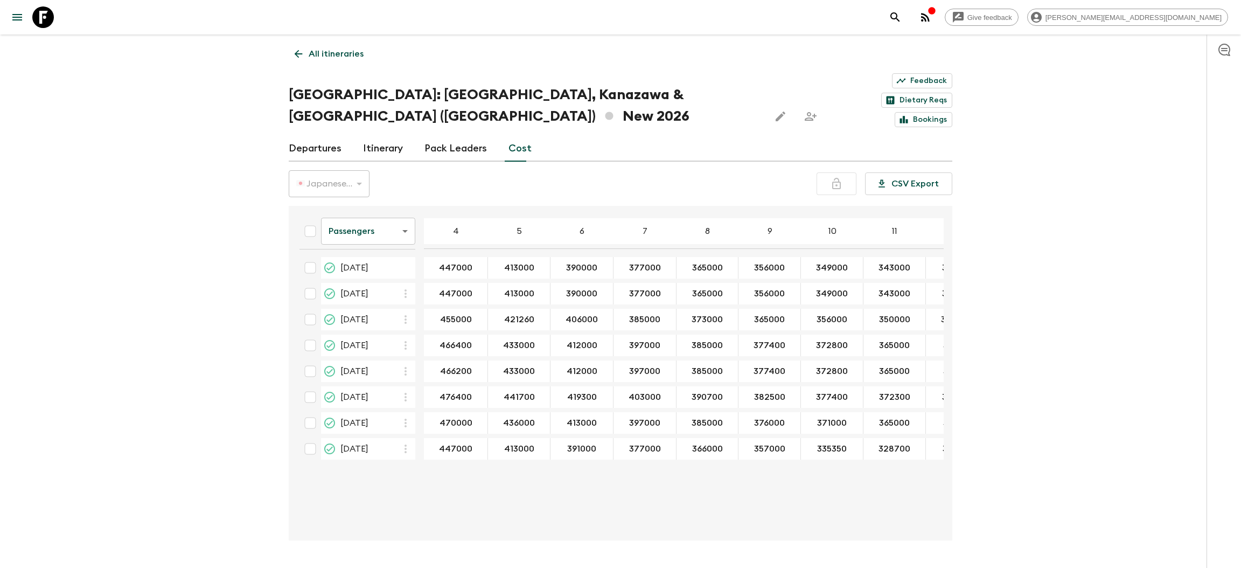
click at [356, 198] on body "Give feedback [PERSON_NAME][EMAIL_ADDRESS][DOMAIN_NAME] All itineraries [GEOGRA…" at bounding box center [620, 299] width 1241 height 599
click at [353, 247] on li "Extras" at bounding box center [368, 242] width 94 height 17
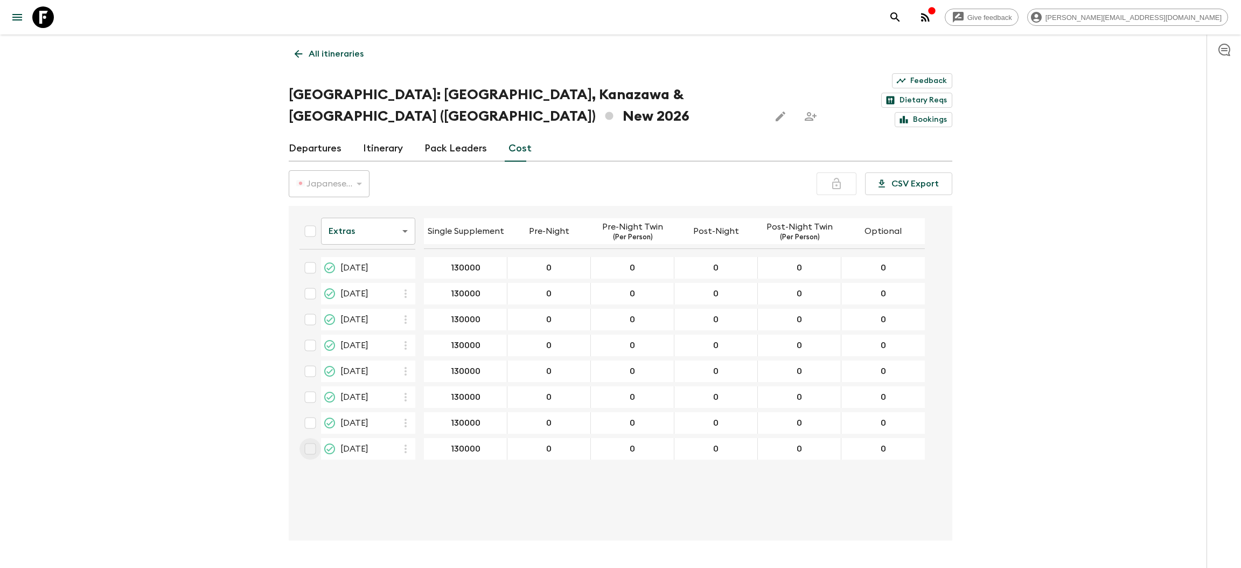
click at [303, 438] on input "checkbox" at bounding box center [310, 449] width 22 height 22
checkbox input "true"
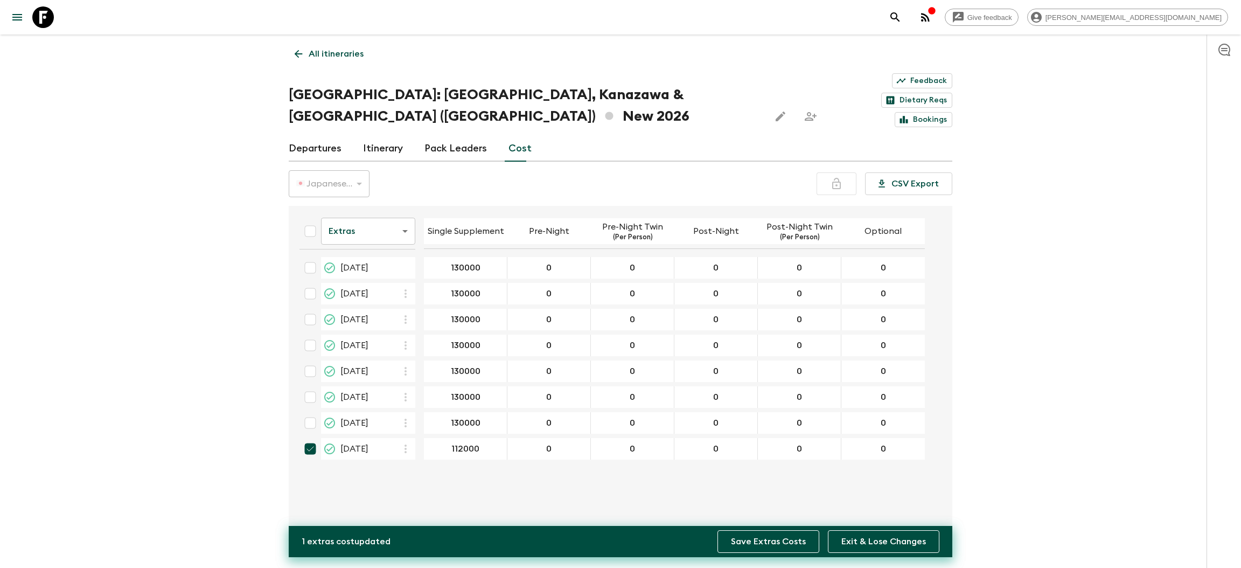
type input "112000"
click at [748, 538] on button "Save Extras Costs" at bounding box center [768, 541] width 102 height 23
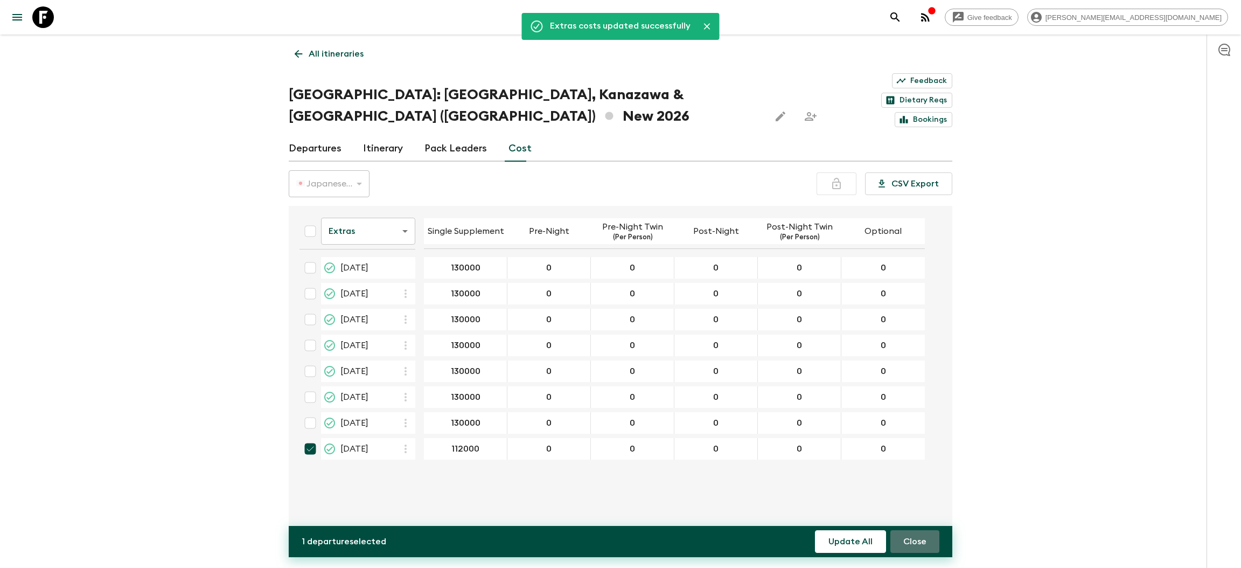
click at [919, 539] on button "Close" at bounding box center [914, 541] width 49 height 23
checkbox input "false"
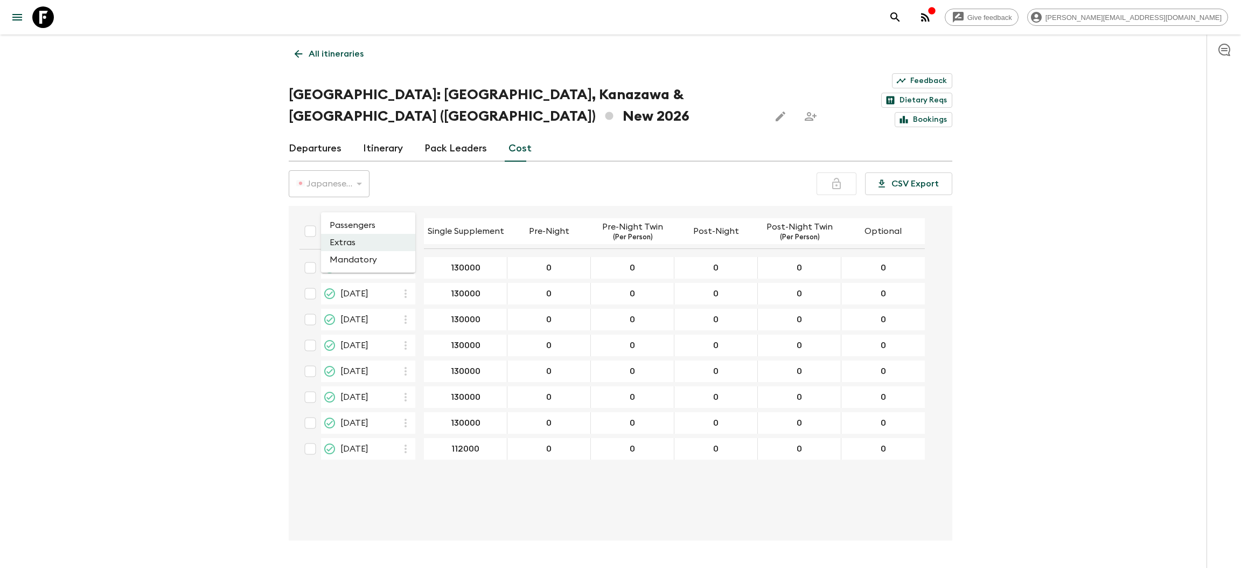
click at [381, 192] on body "Give feedback [PERSON_NAME][EMAIL_ADDRESS][DOMAIN_NAME] All itineraries [GEOGRA…" at bounding box center [620, 299] width 1241 height 599
click at [354, 260] on li "Mandatory" at bounding box center [368, 259] width 94 height 17
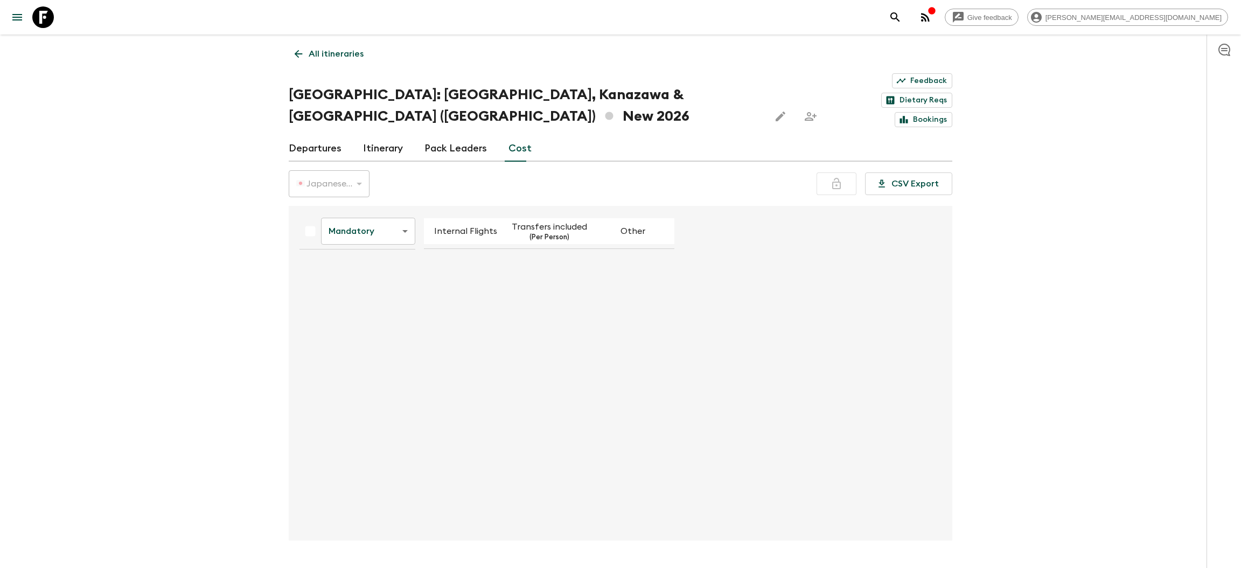
click at [356, 197] on body "Give feedback [PERSON_NAME][EMAIL_ADDRESS][DOMAIN_NAME] All itineraries [GEOGRA…" at bounding box center [620, 299] width 1241 height 599
click at [354, 221] on li "Passengers" at bounding box center [368, 225] width 94 height 17
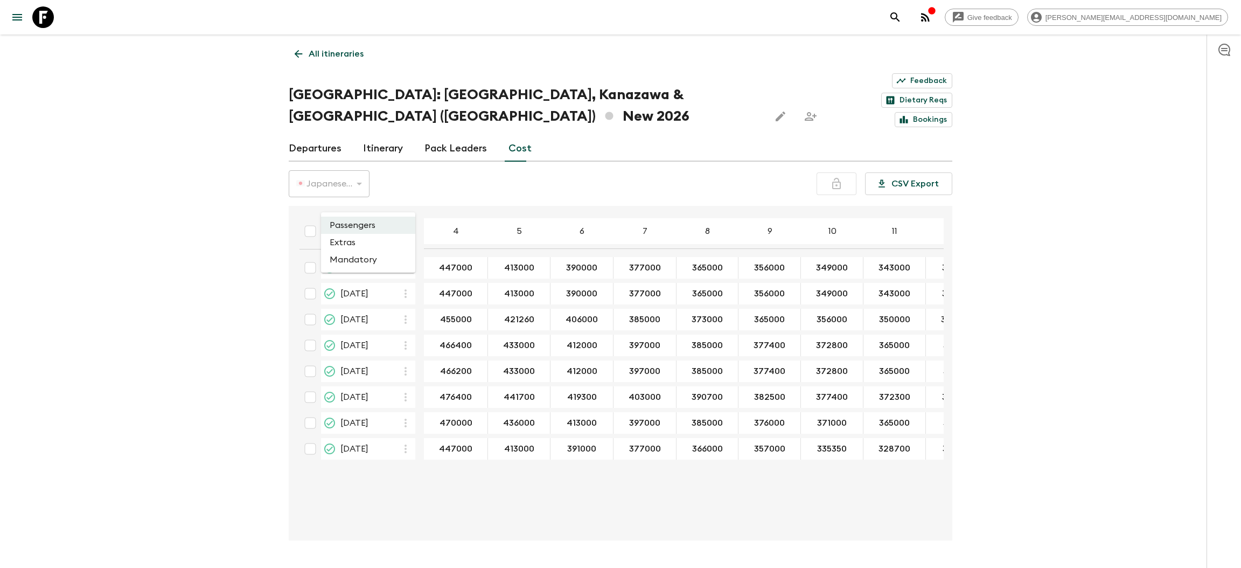
click at [369, 191] on body "Give feedback [PERSON_NAME][EMAIL_ADDRESS][DOMAIN_NAME] All itineraries [GEOGRA…" at bounding box center [620, 299] width 1241 height 599
click at [358, 239] on li "Extras" at bounding box center [368, 242] width 94 height 17
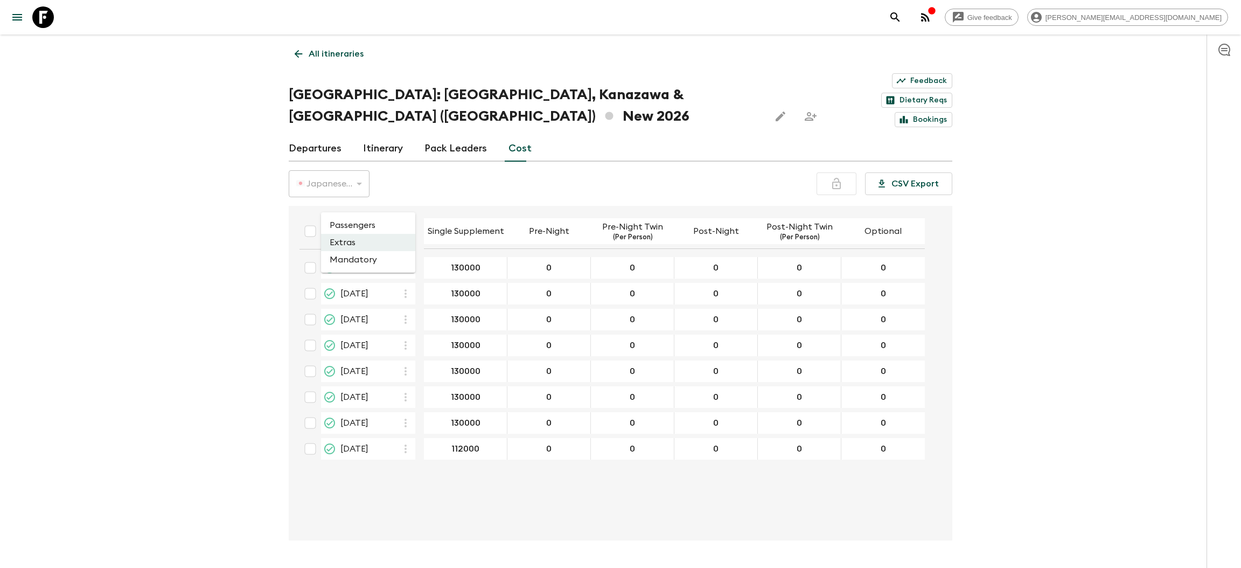
click at [344, 204] on body "Give feedback [PERSON_NAME][EMAIL_ADDRESS][DOMAIN_NAME] All itineraries [GEOGRA…" at bounding box center [620, 299] width 1241 height 599
click at [351, 228] on li "Passengers" at bounding box center [368, 225] width 94 height 17
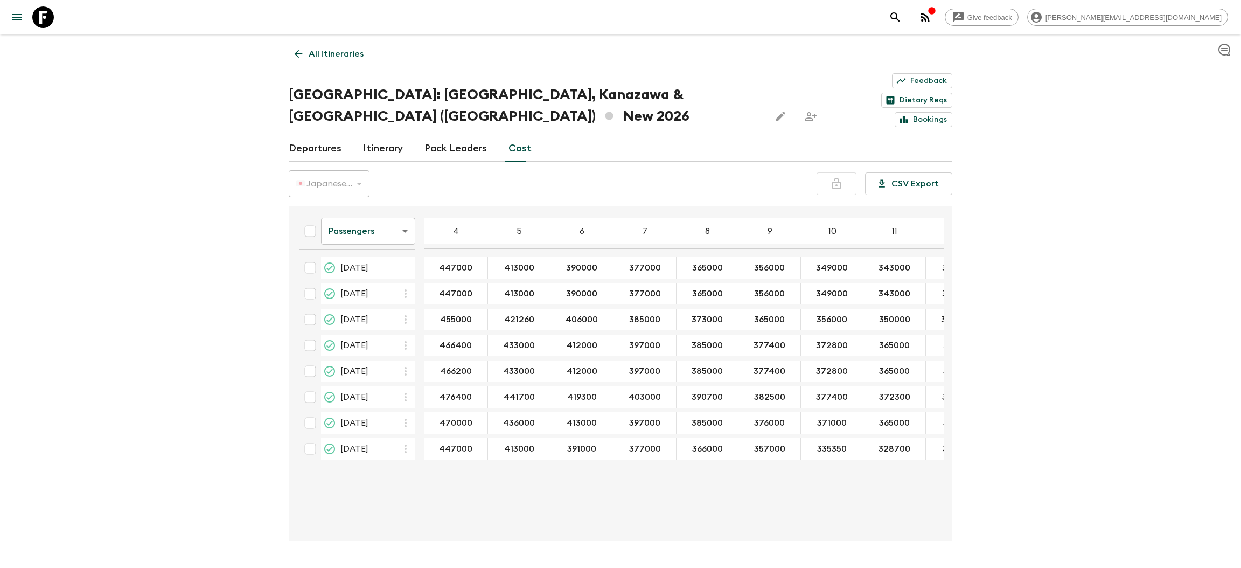
click at [379, 202] on body "Give feedback [PERSON_NAME][EMAIL_ADDRESS][DOMAIN_NAME] All itineraries [GEOGRA…" at bounding box center [620, 299] width 1241 height 599
click at [354, 242] on li "Extras" at bounding box center [368, 242] width 94 height 17
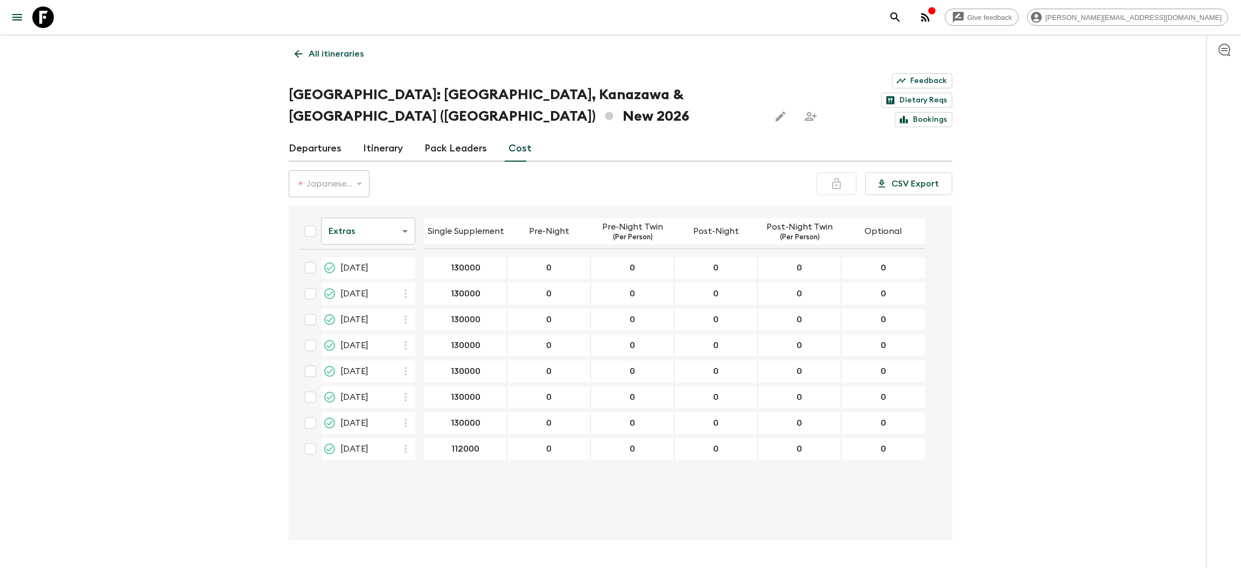
click at [359, 214] on th "Extras extrasCost ​" at bounding box center [357, 233] width 133 height 38
click at [359, 198] on body "Give feedback [PERSON_NAME][EMAIL_ADDRESS][DOMAIN_NAME] All itineraries [GEOGRA…" at bounding box center [620, 299] width 1241 height 599
click at [357, 228] on li "Passengers" at bounding box center [368, 225] width 94 height 17
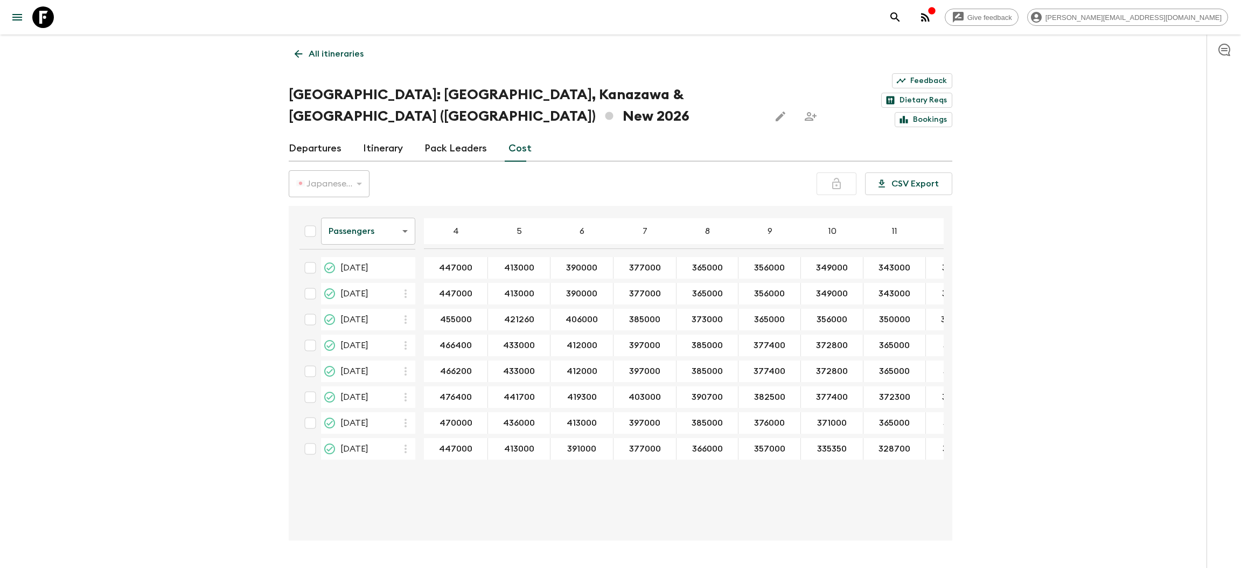
click at [350, 206] on body "Give feedback [PERSON_NAME][EMAIL_ADDRESS][DOMAIN_NAME] All itineraries [GEOGRA…" at bounding box center [620, 299] width 1241 height 599
click at [353, 251] on li "Extras" at bounding box center [368, 242] width 94 height 17
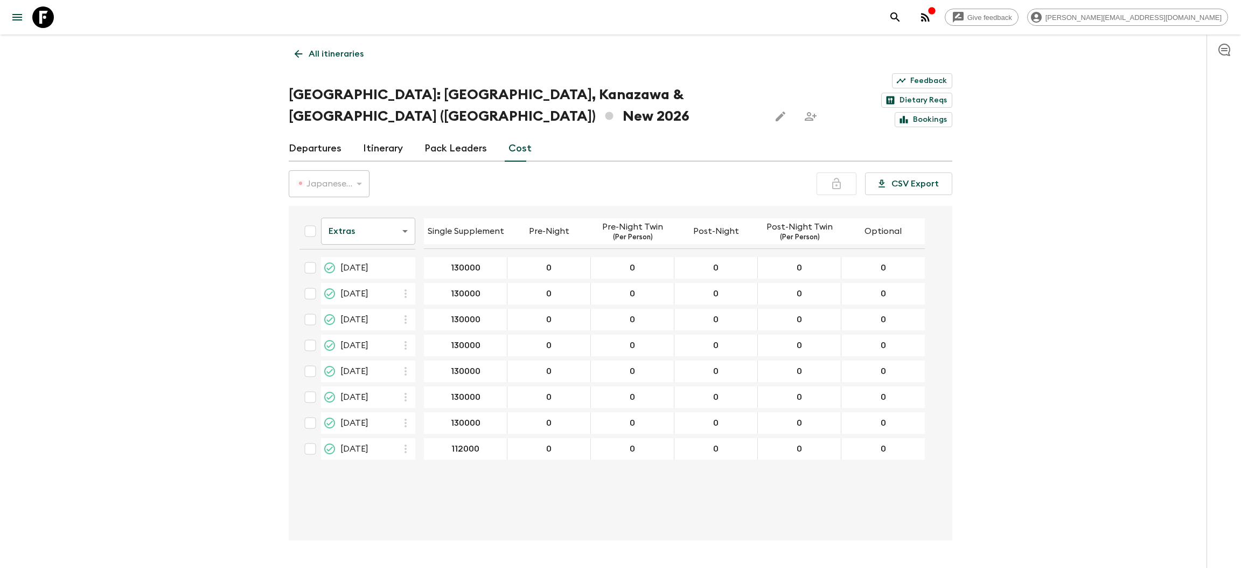
click at [311, 257] on input "checkbox" at bounding box center [310, 268] width 22 height 22
checkbox input "true"
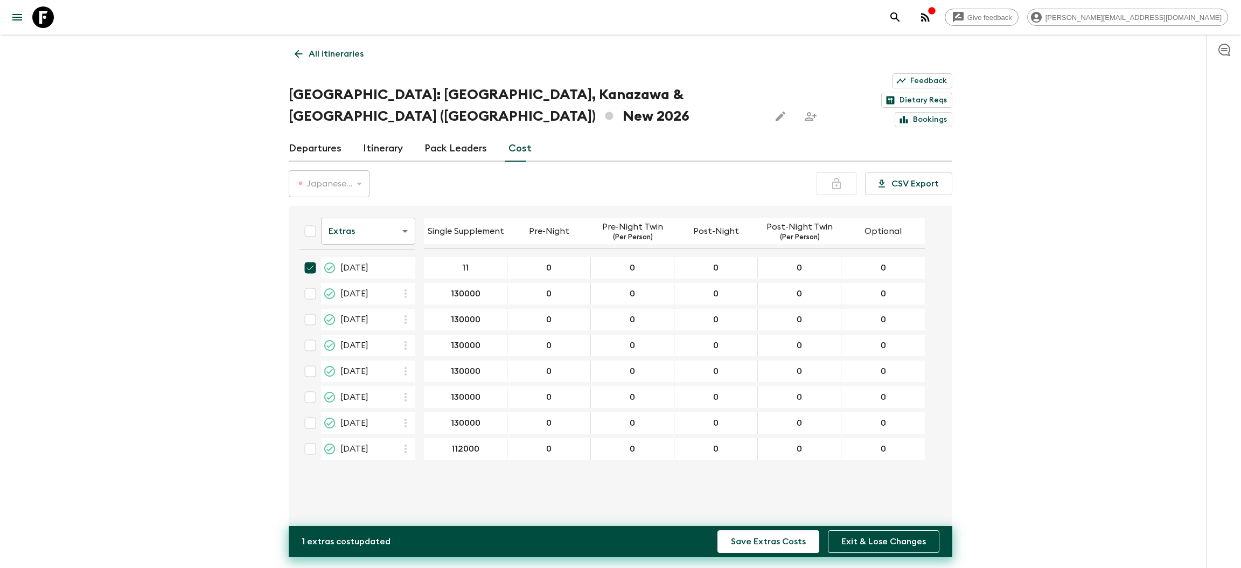
type input "1"
type input "115000"
click at [306, 283] on input "checkbox" at bounding box center [310, 294] width 22 height 22
checkbox input "true"
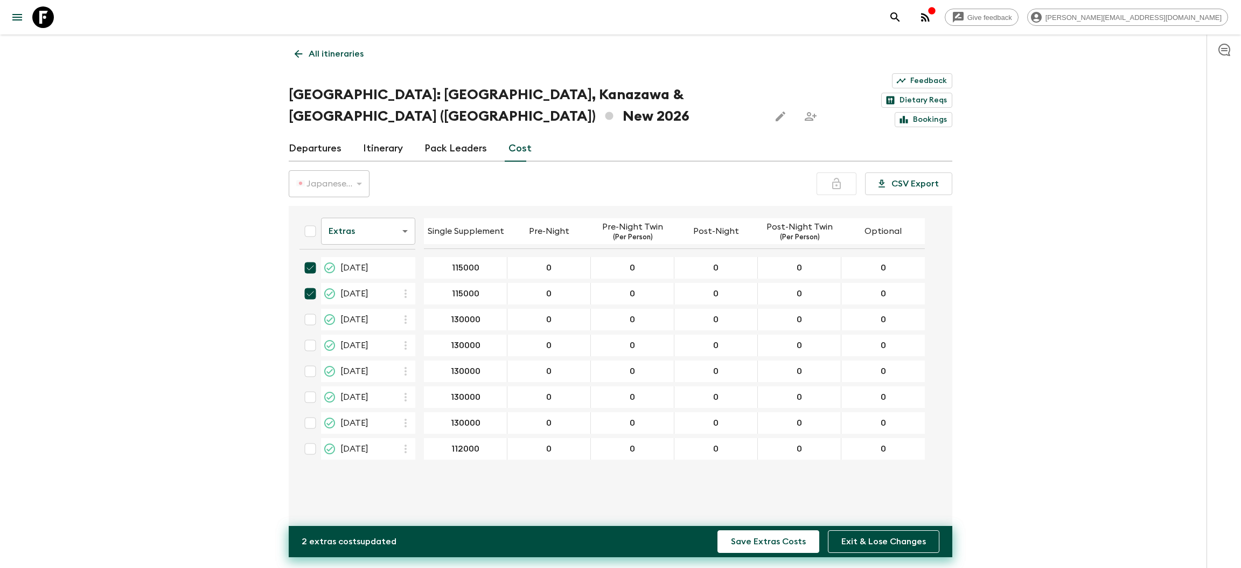
click at [170, 300] on div "Give feedback [PERSON_NAME][EMAIL_ADDRESS][DOMAIN_NAME] All itineraries [GEOGRA…" at bounding box center [620, 299] width 1241 height 599
type input "115000"
click at [312, 309] on input "checkbox" at bounding box center [310, 320] width 22 height 22
checkbox input "true"
click at [473, 257] on div "115000 ​" at bounding box center [465, 268] width 79 height 22
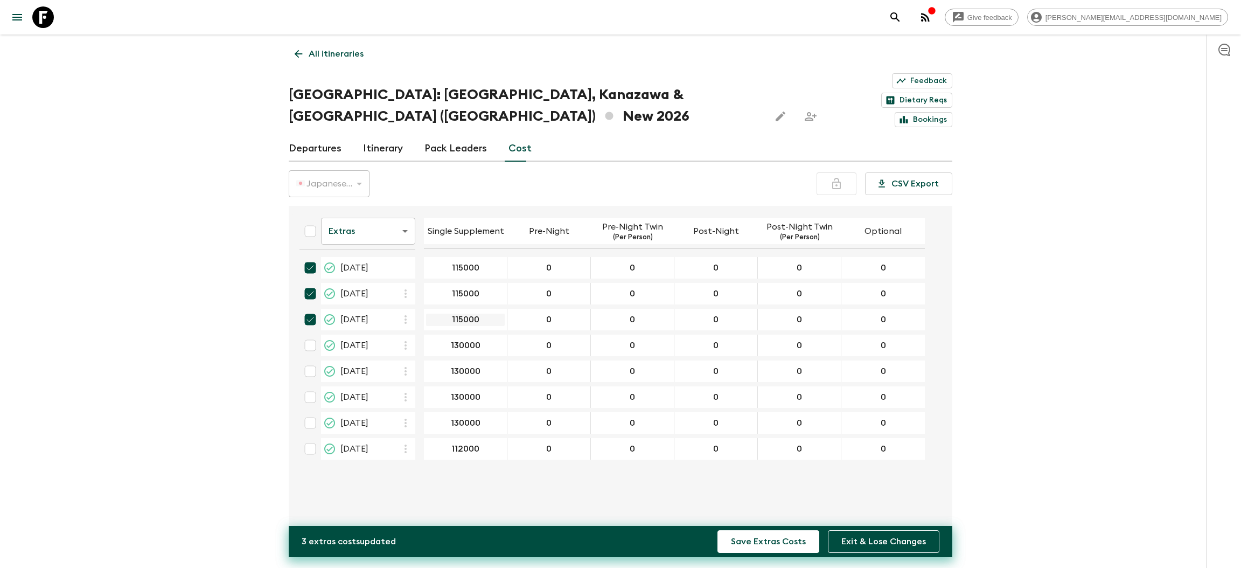
click at [472, 313] on input "115000" at bounding box center [465, 319] width 79 height 12
type input "118000"
click at [492, 288] on input "115000" at bounding box center [465, 294] width 79 height 12
type input "118000"
click at [481, 262] on input "115000" at bounding box center [465, 268] width 79 height 12
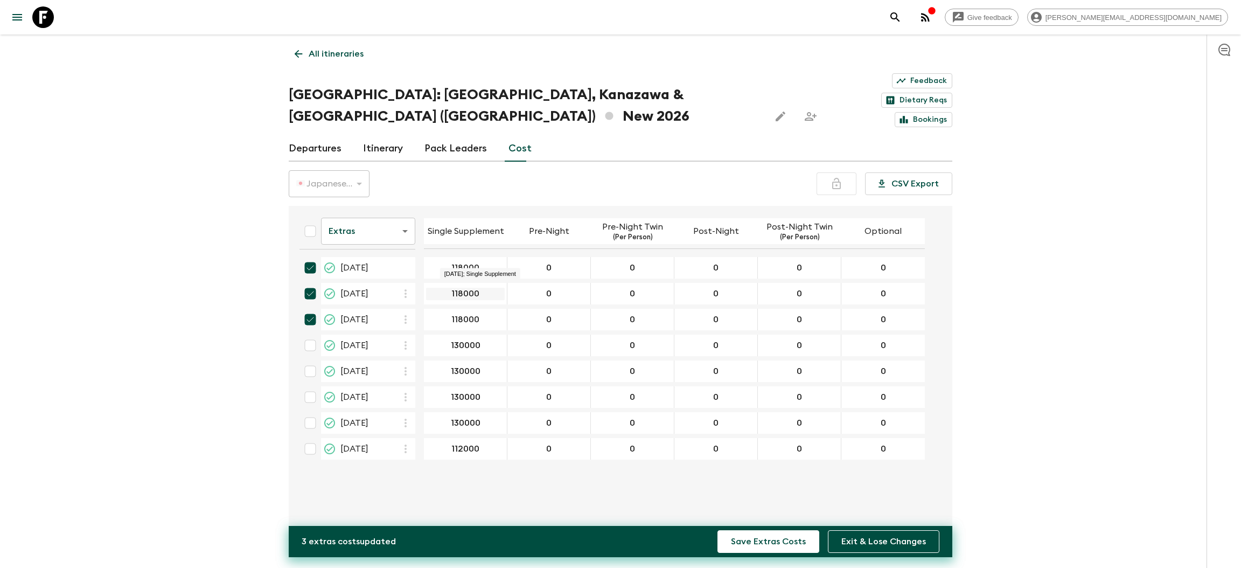
type input "118000"
click at [488, 288] on input "118000" at bounding box center [465, 294] width 79 height 12
click at [484, 313] on input "118000" at bounding box center [465, 319] width 79 height 12
type input "120000"
click at [1072, 305] on div "Give feedback [PERSON_NAME][EMAIL_ADDRESS][DOMAIN_NAME] All itineraries [GEOGRA…" at bounding box center [620, 299] width 1241 height 599
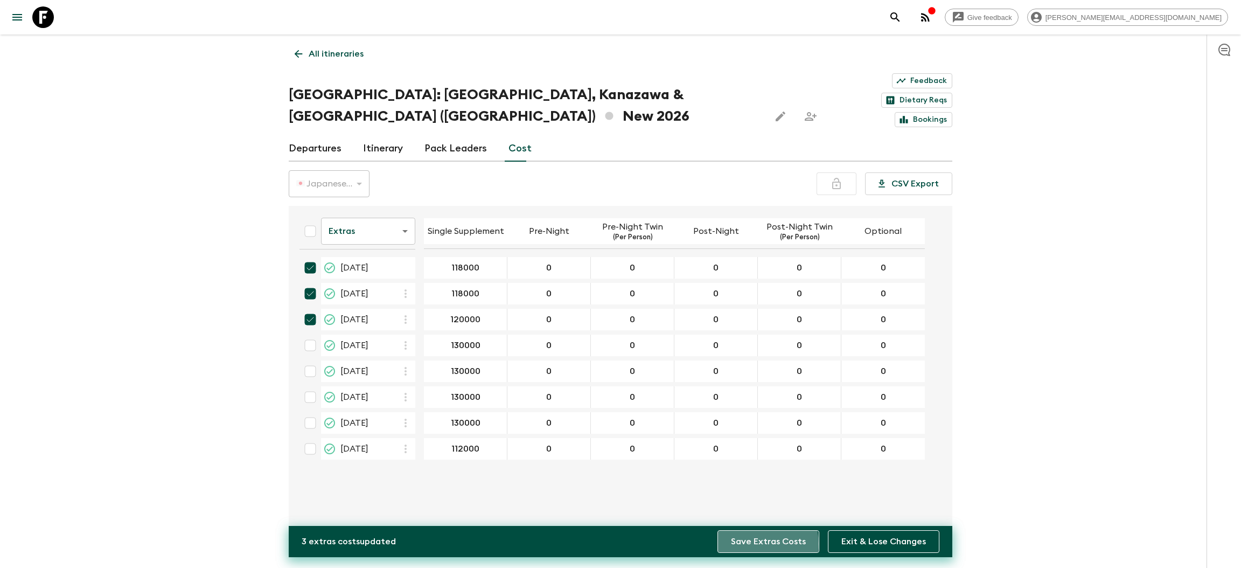
click at [761, 544] on button "Save Extras Costs" at bounding box center [768, 541] width 102 height 23
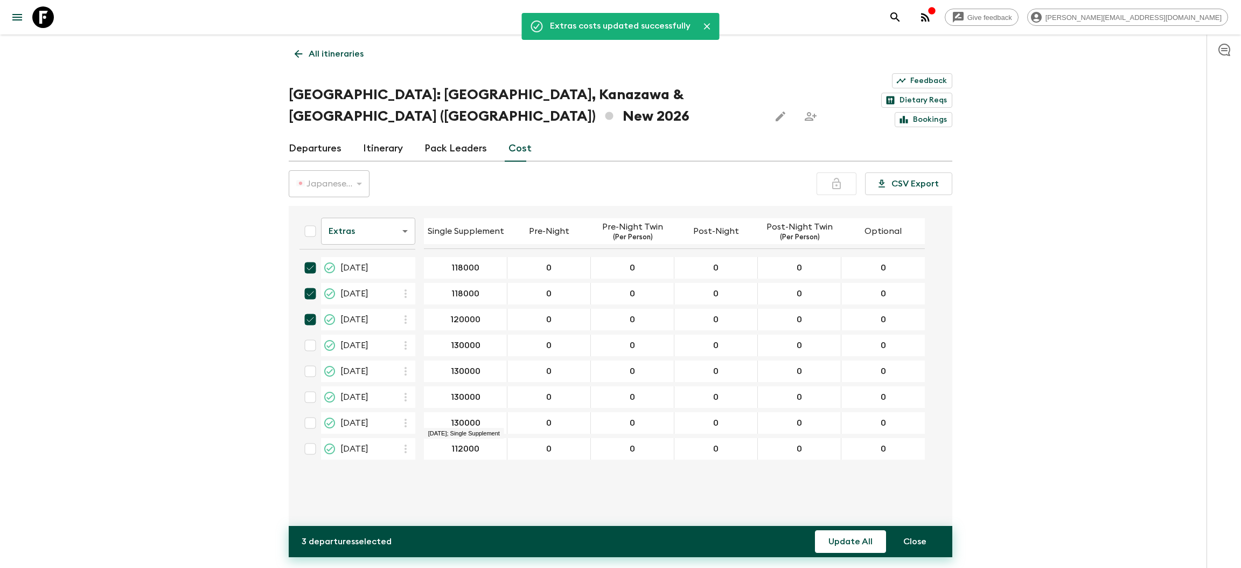
click at [1067, 374] on div "Give feedback [PERSON_NAME][EMAIL_ADDRESS][DOMAIN_NAME] Extras costs updated su…" at bounding box center [620, 299] width 1241 height 599
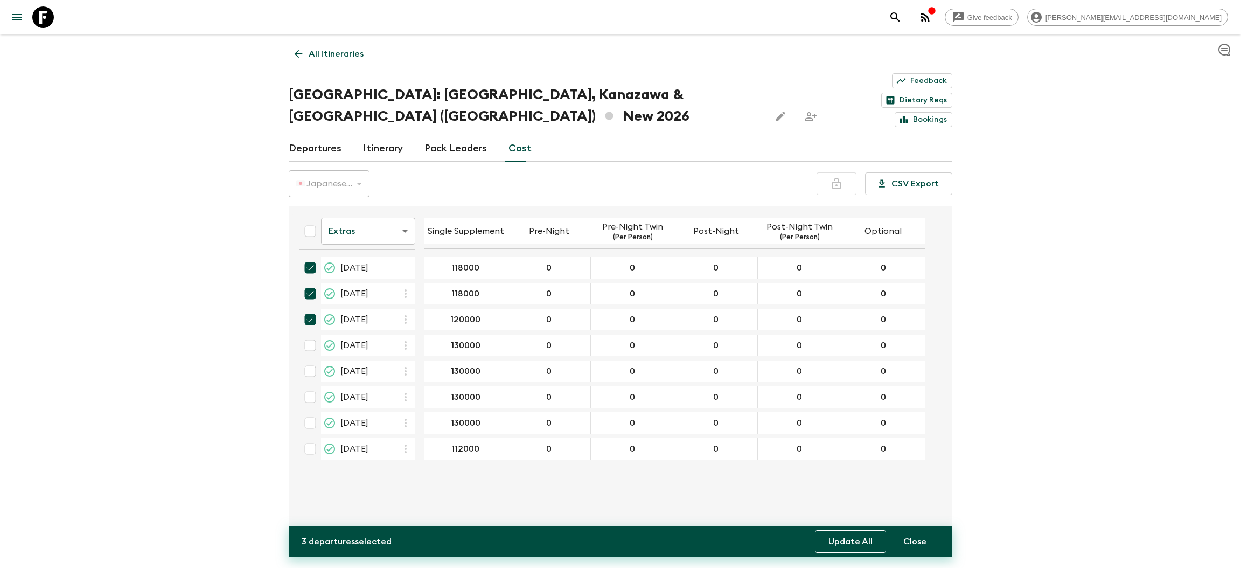
click at [868, 549] on button "Update All" at bounding box center [850, 541] width 71 height 23
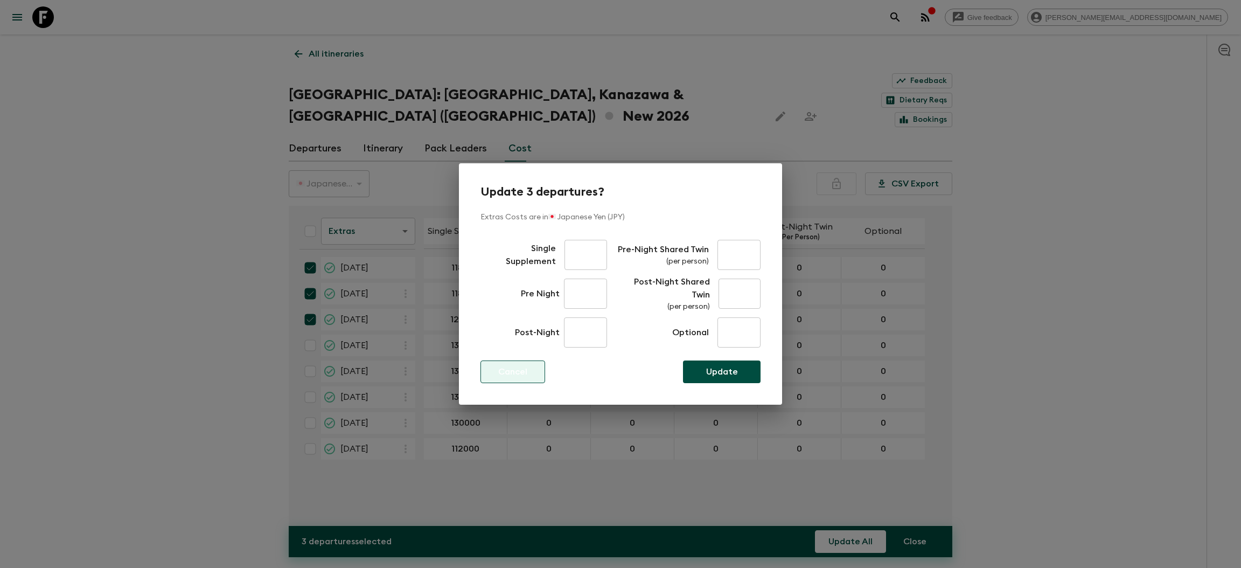
click at [506, 368] on p "Cancel" at bounding box center [512, 371] width 29 height 13
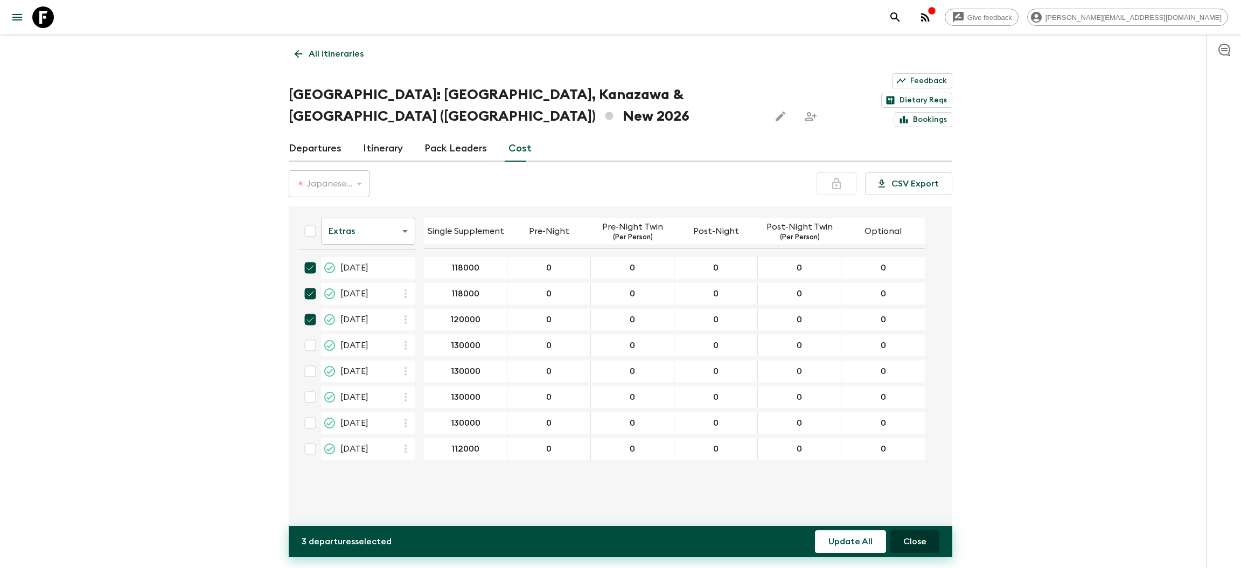
click at [917, 535] on button "Close" at bounding box center [914, 541] width 49 height 23
checkbox input "false"
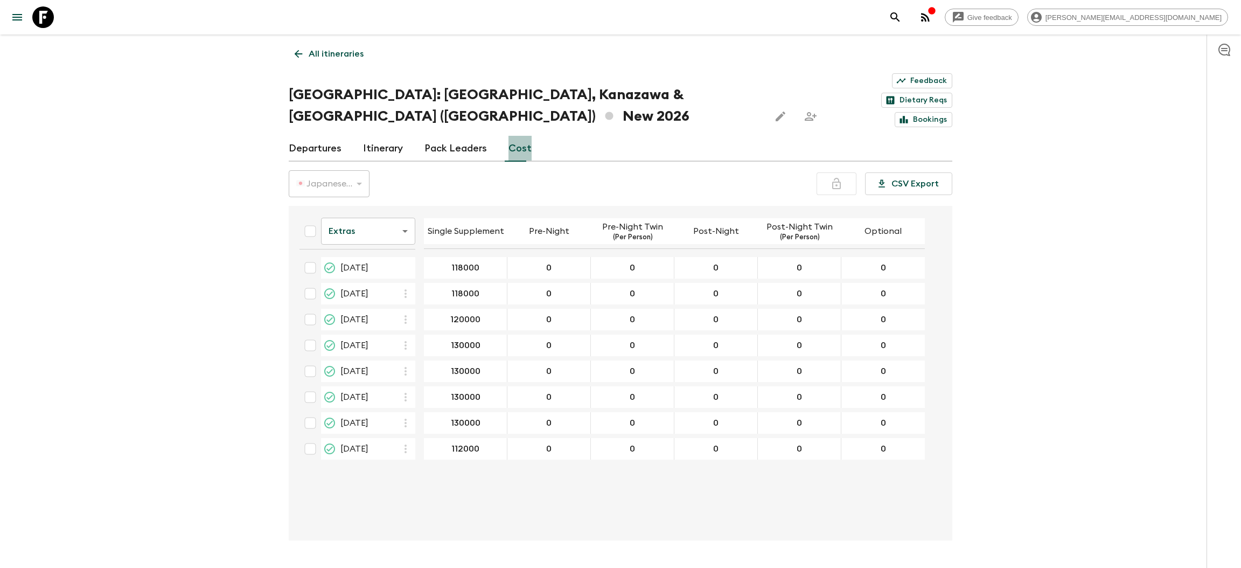
click at [519, 136] on link "Cost" at bounding box center [519, 149] width 23 height 26
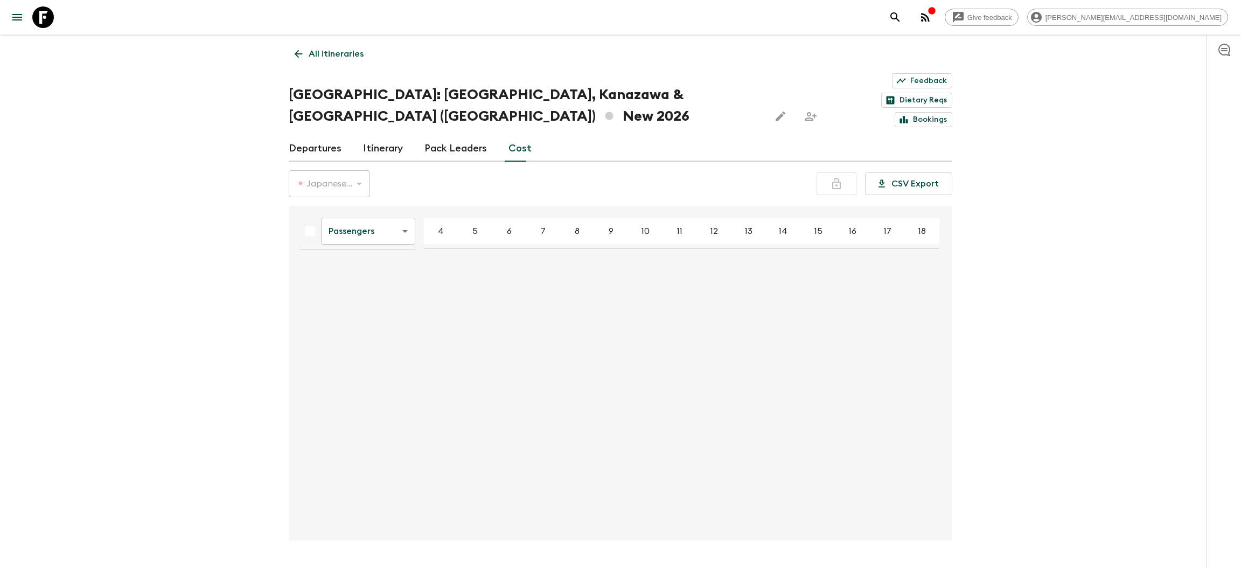
click at [392, 203] on body "Give feedback [PERSON_NAME][EMAIL_ADDRESS][DOMAIN_NAME] All itineraries [GEOGRA…" at bounding box center [620, 299] width 1241 height 599
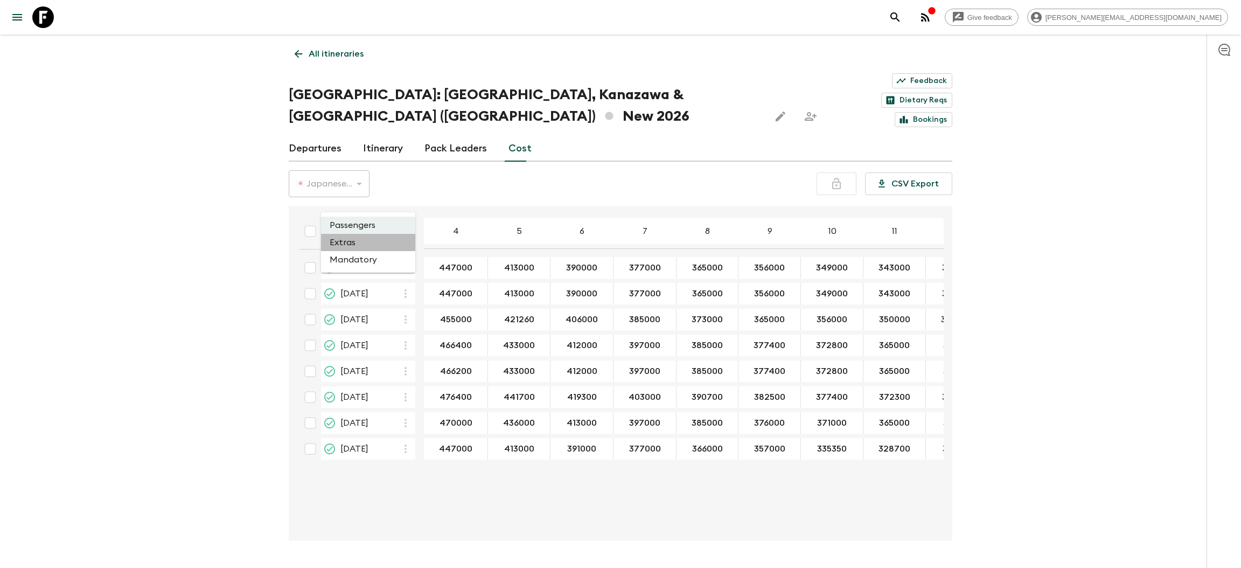
click at [346, 241] on li "Extras" at bounding box center [368, 242] width 94 height 17
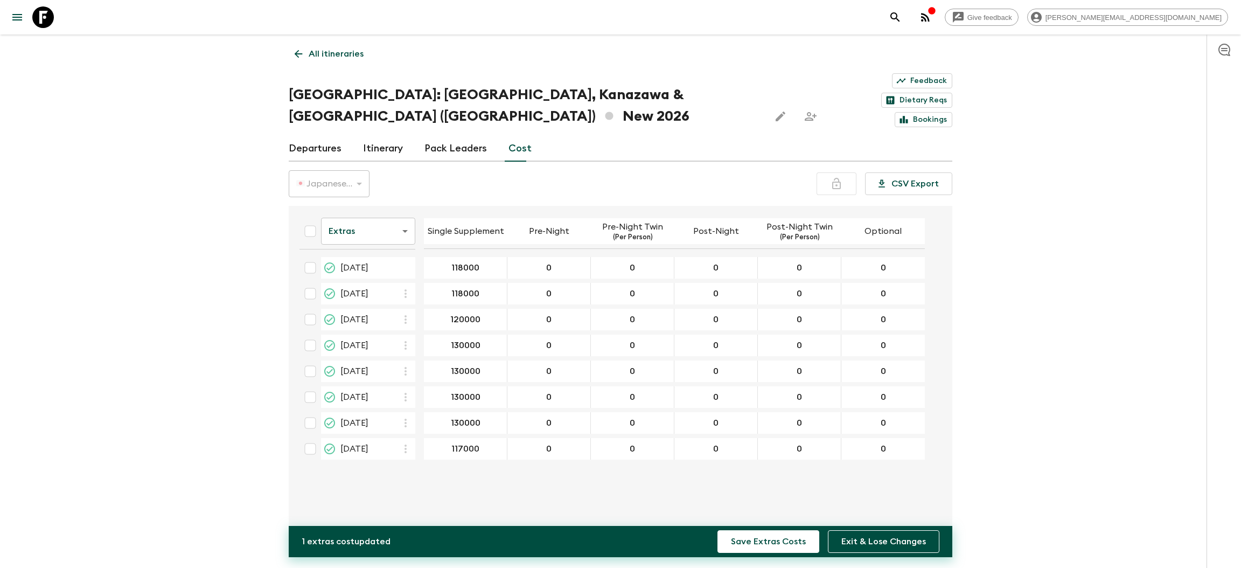
type input "117000"
click at [303, 438] on input "checkbox" at bounding box center [310, 449] width 22 height 22
checkbox input "true"
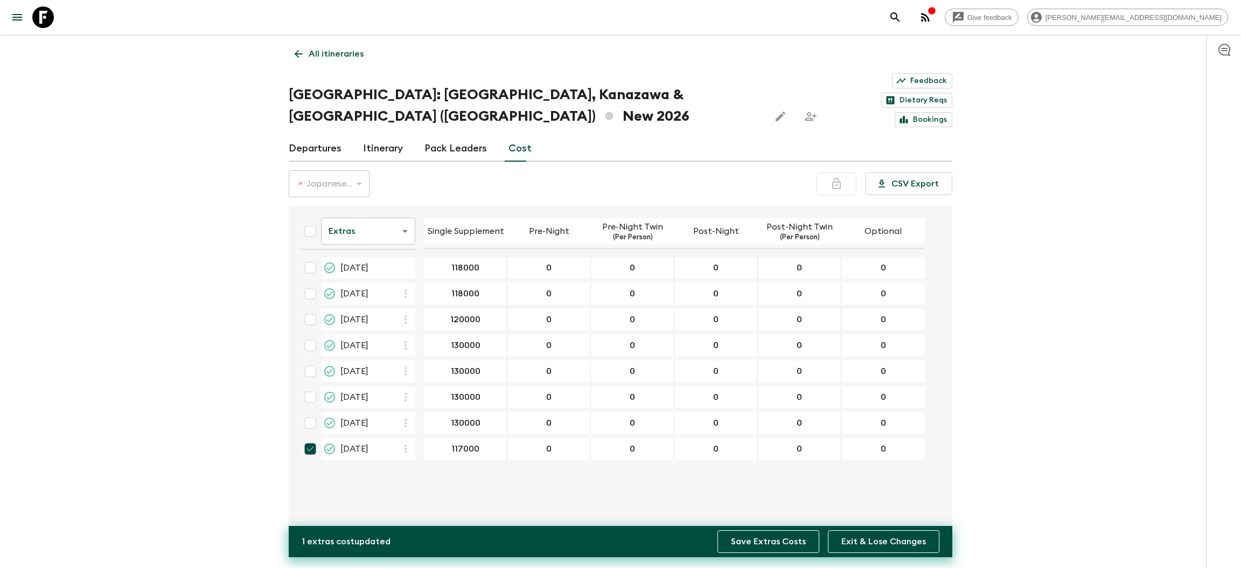
click at [769, 549] on button "Save Extras Costs" at bounding box center [768, 541] width 102 height 23
